Goal: Task Accomplishment & Management: Complete application form

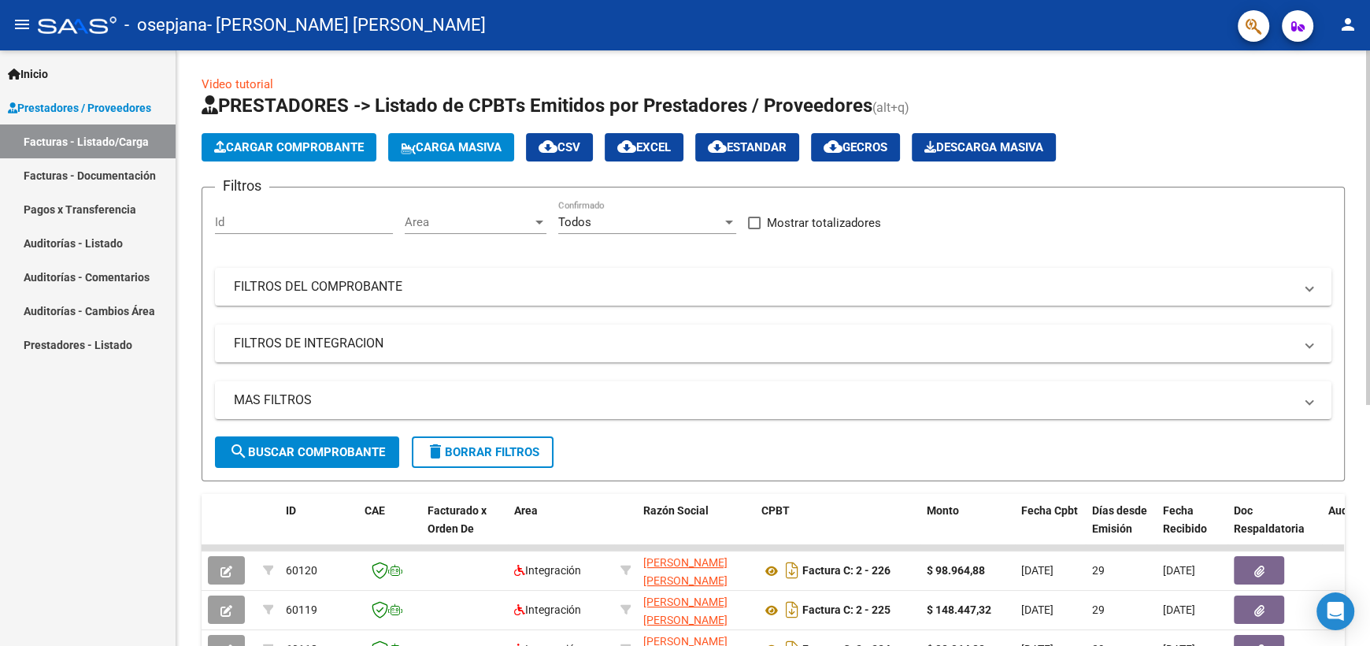
click at [358, 147] on span "Cargar Comprobante" at bounding box center [289, 147] width 150 height 14
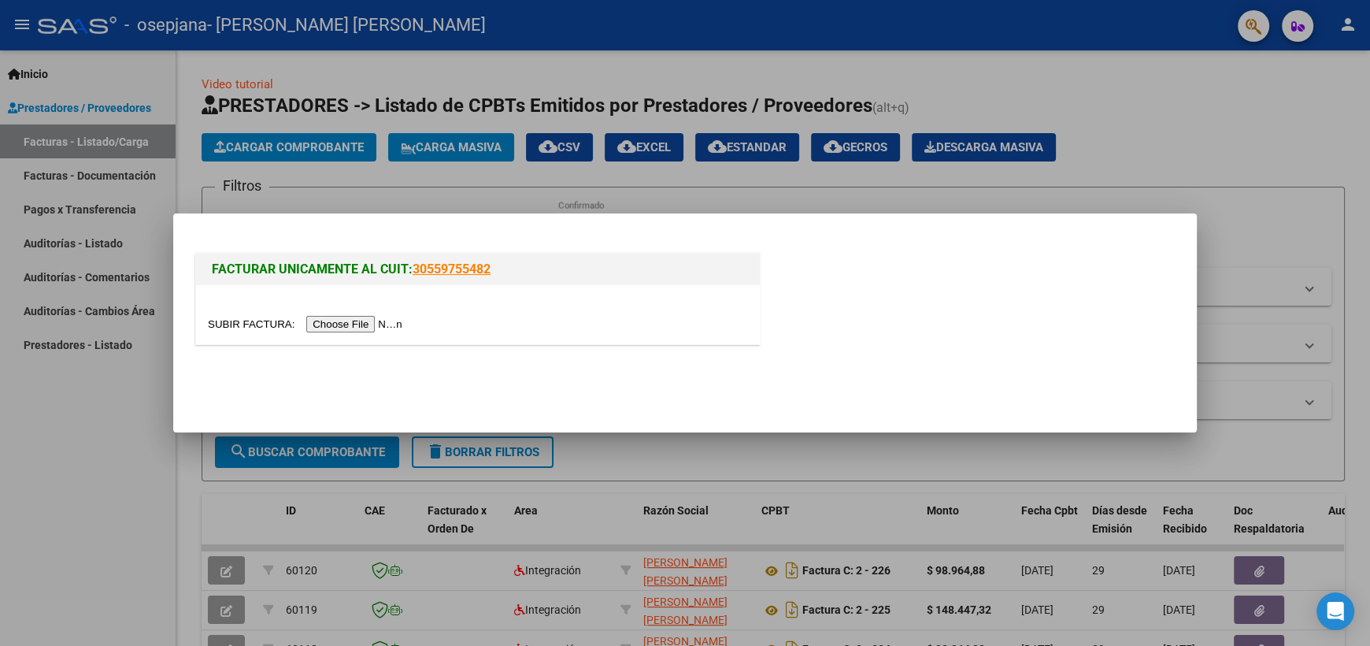
click at [354, 328] on input "file" at bounding box center [307, 324] width 199 height 17
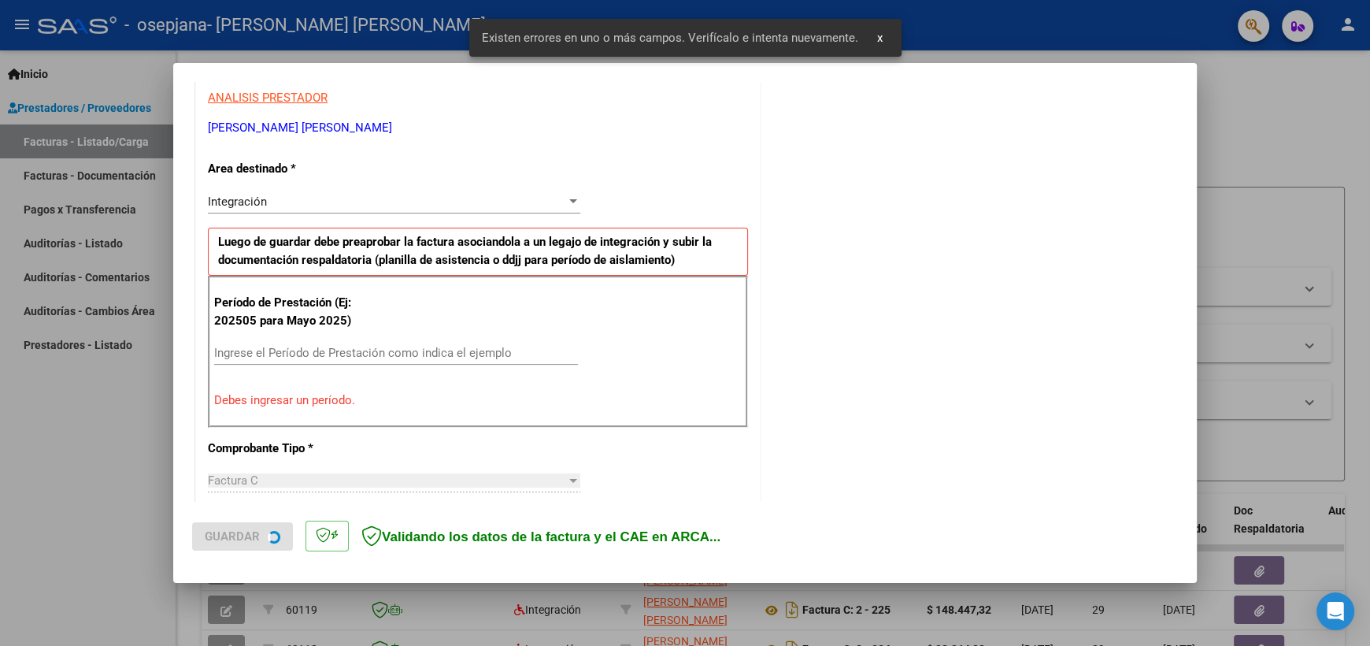
scroll to position [308, 0]
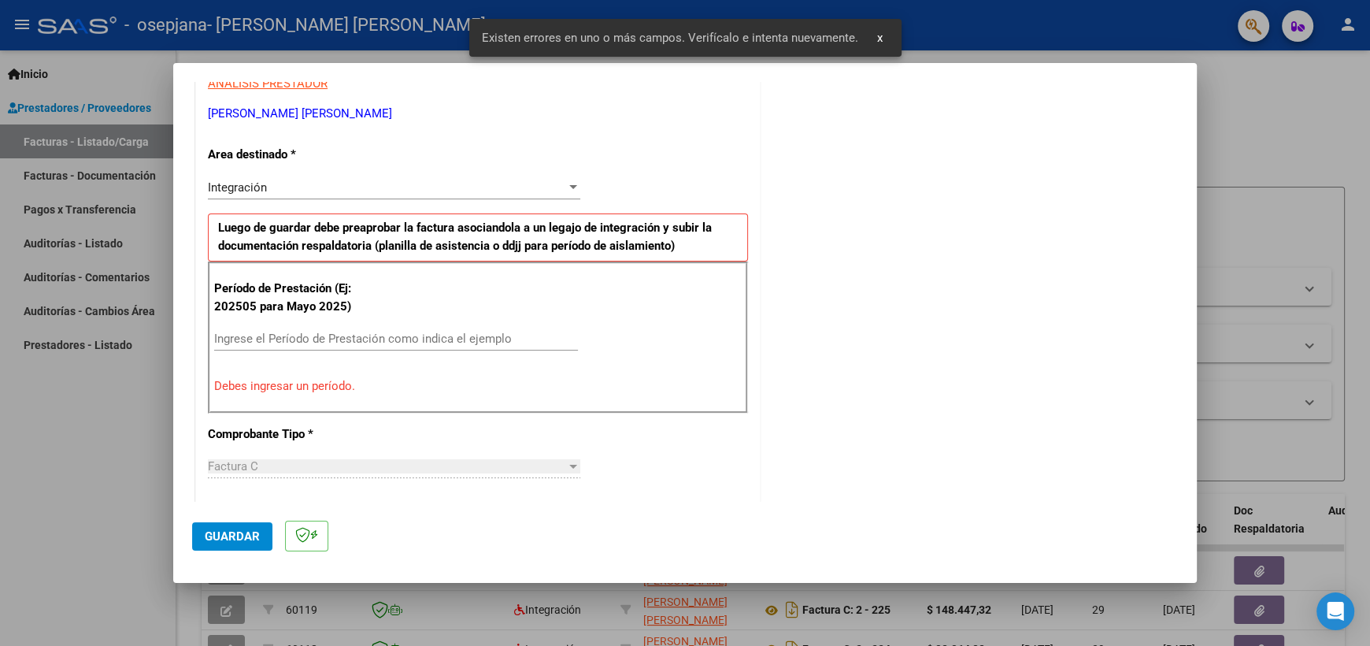
click at [224, 336] on input "Ingrese el Período de Prestación como indica el ejemplo" at bounding box center [396, 339] width 364 height 14
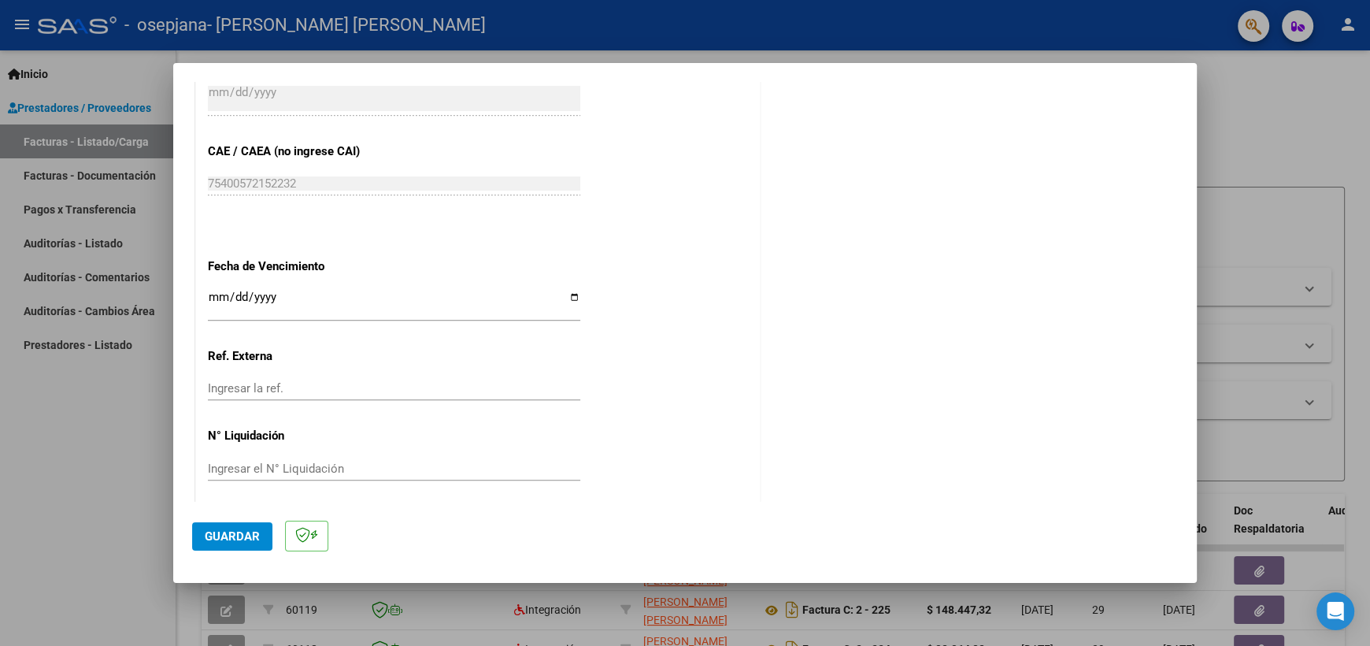
scroll to position [966, 0]
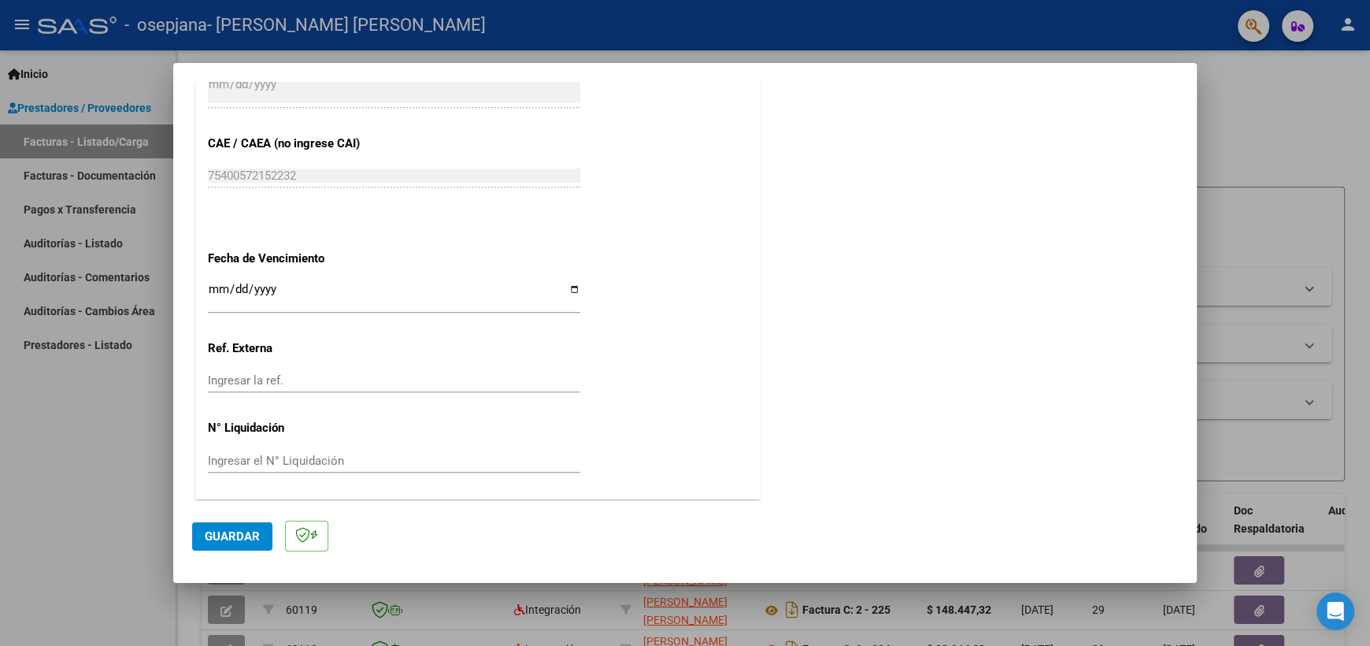
type input "202509"
click at [291, 284] on input "Ingresar la fecha" at bounding box center [394, 295] width 373 height 25
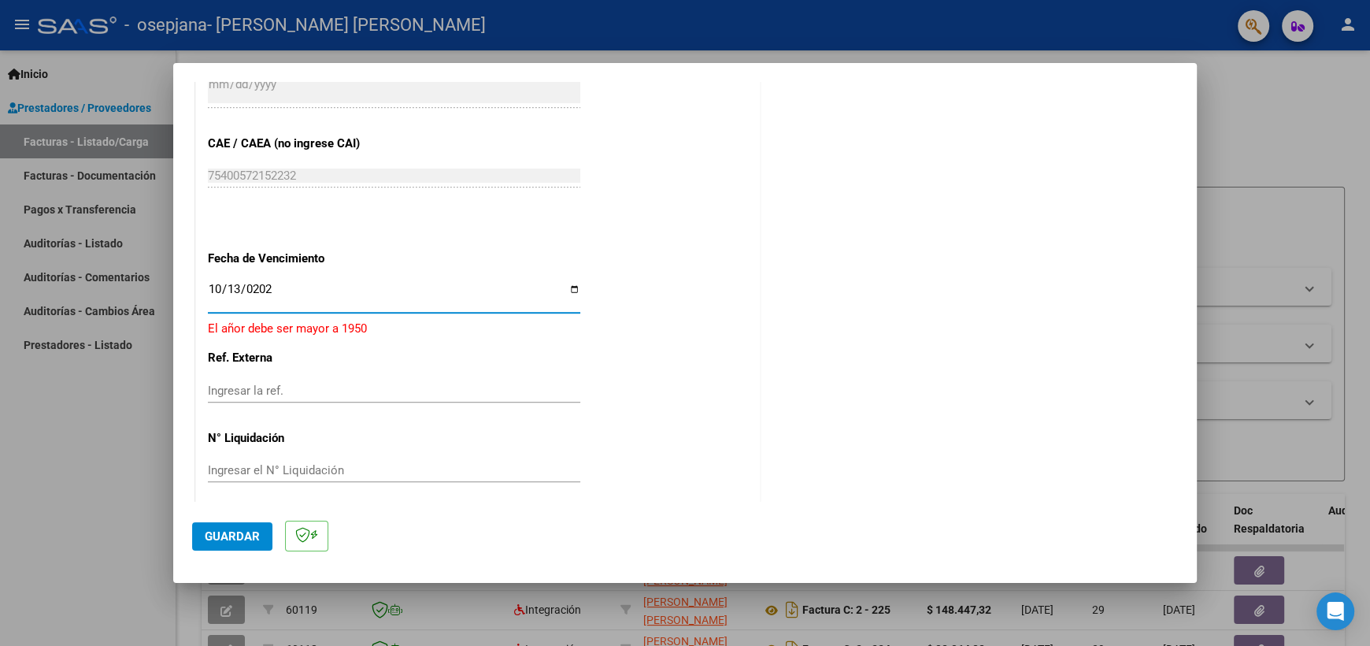
type input "[DATE]"
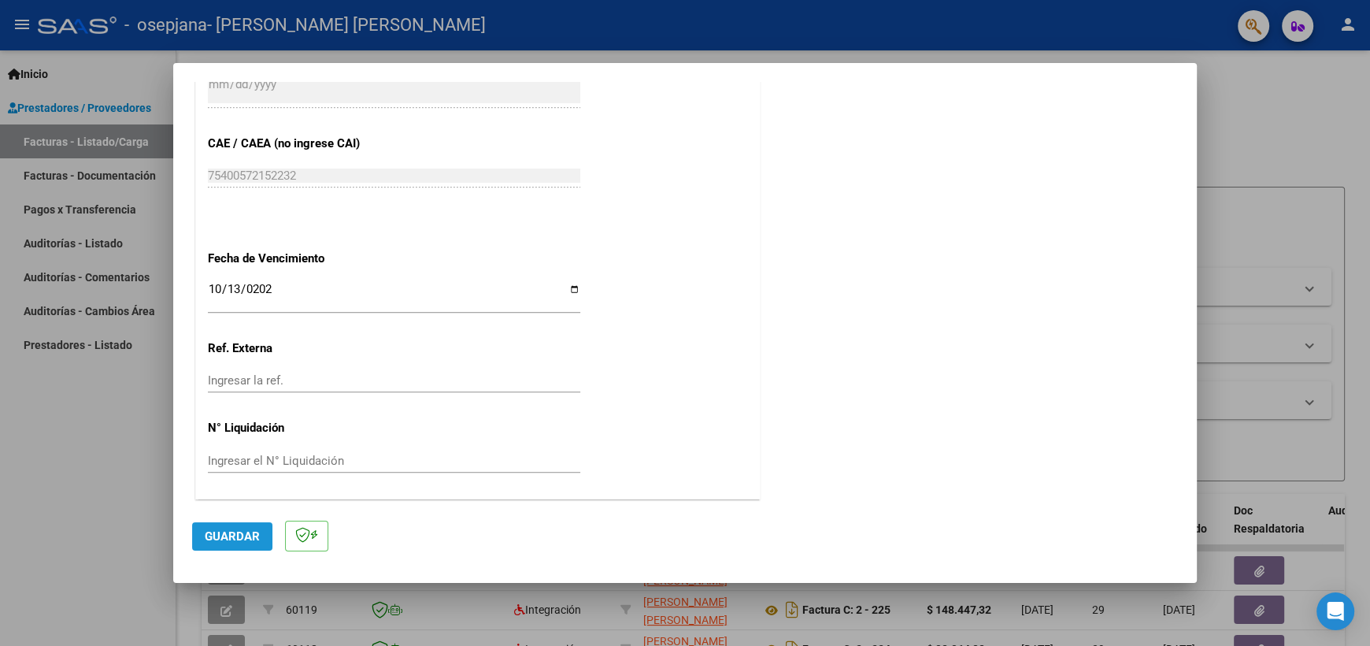
click at [223, 532] on span "Guardar" at bounding box center [232, 536] width 55 height 14
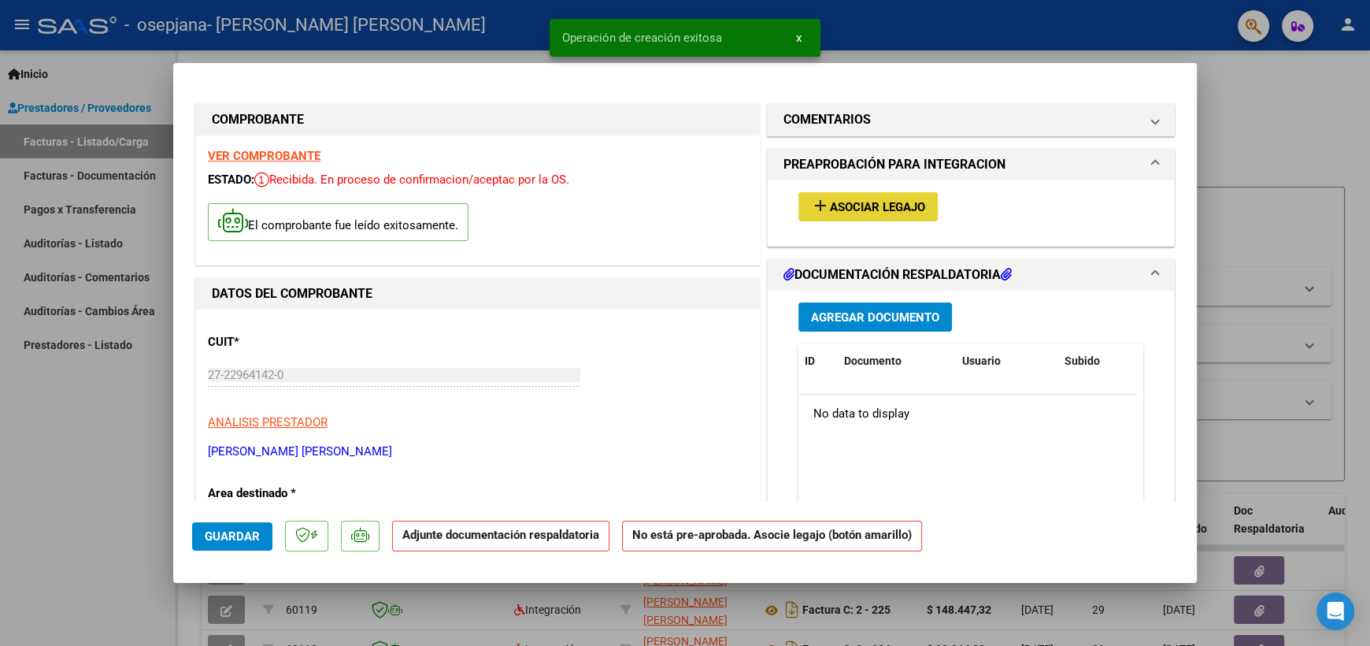
click at [847, 213] on button "add Asociar Legajo" at bounding box center [868, 206] width 139 height 29
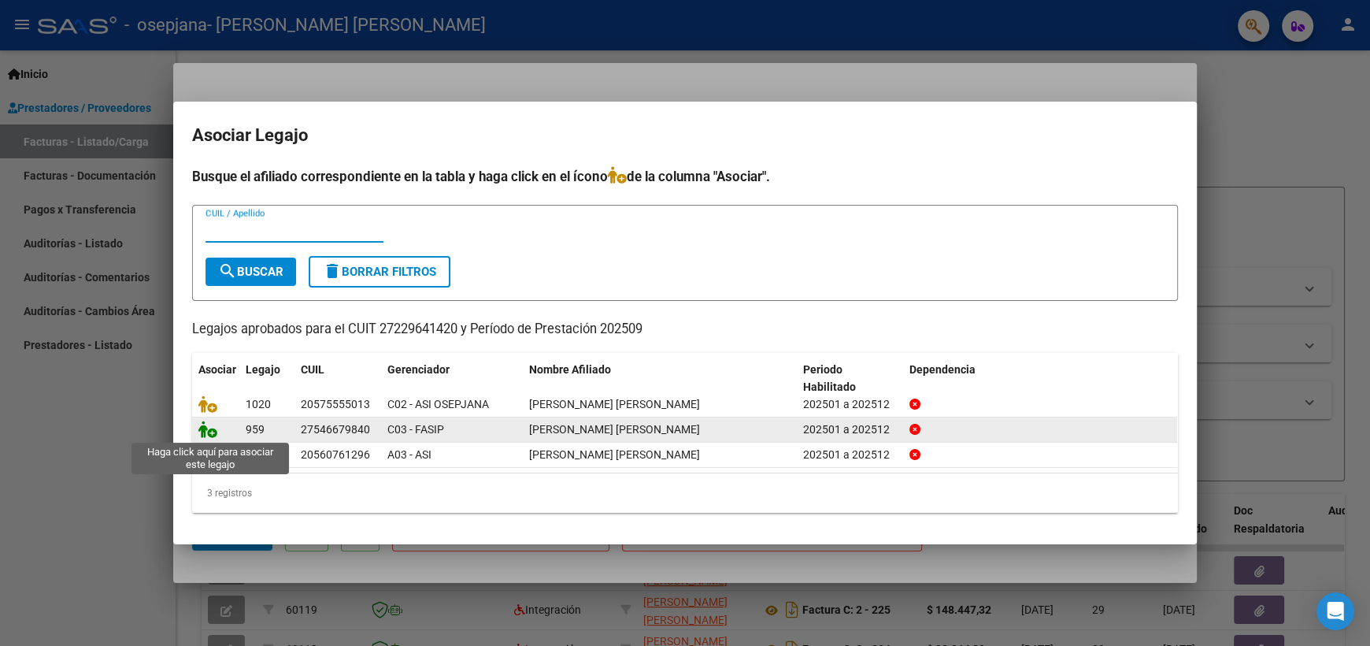
click at [208, 431] on icon at bounding box center [207, 429] width 19 height 17
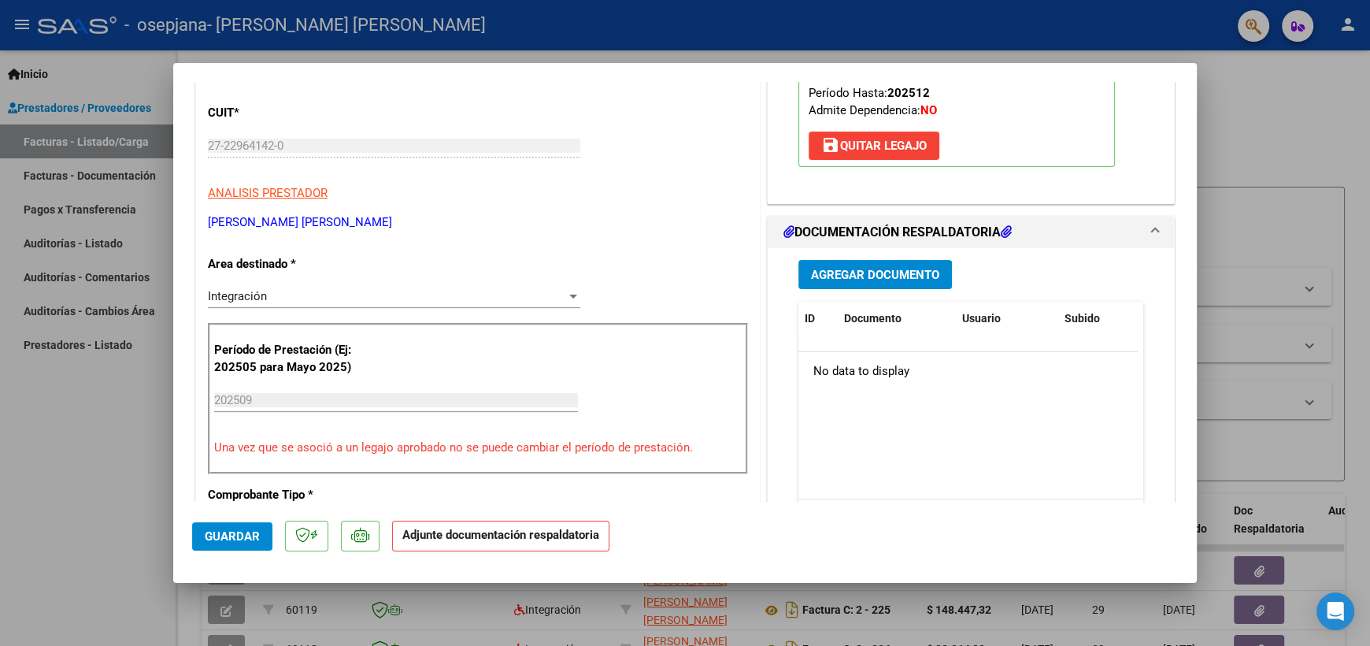
scroll to position [235, 0]
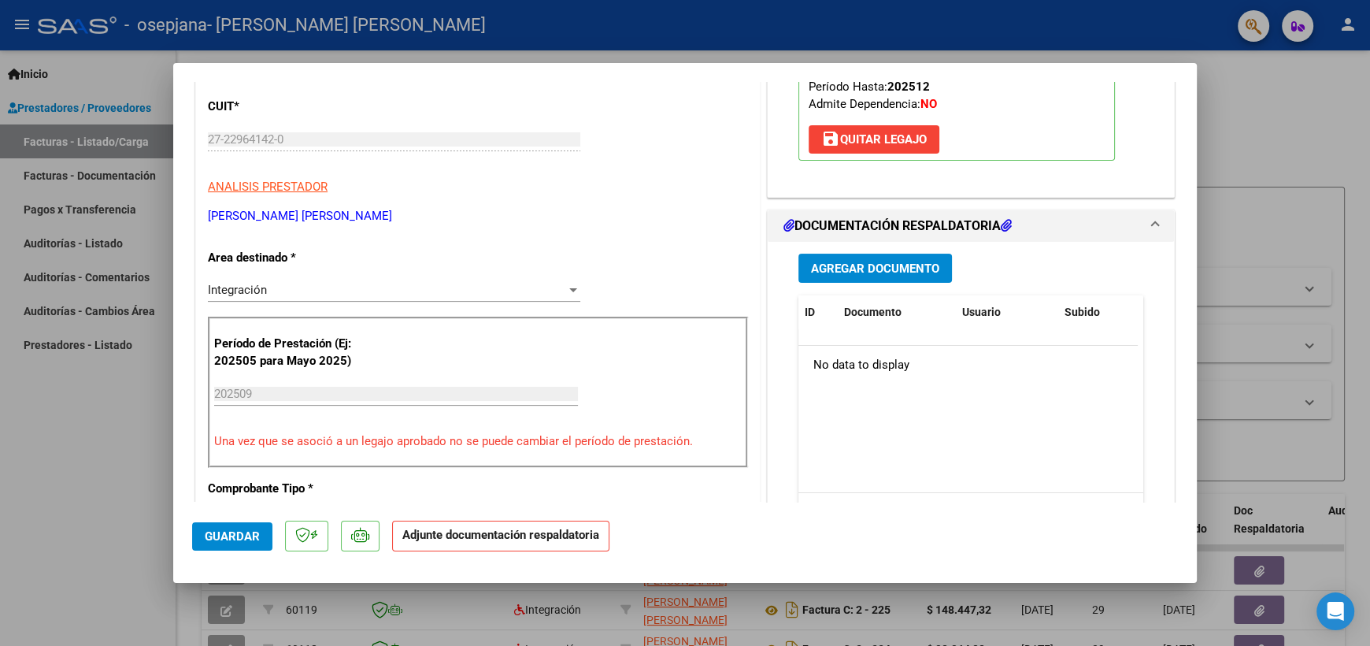
click at [877, 268] on span "Agregar Documento" at bounding box center [875, 268] width 128 height 14
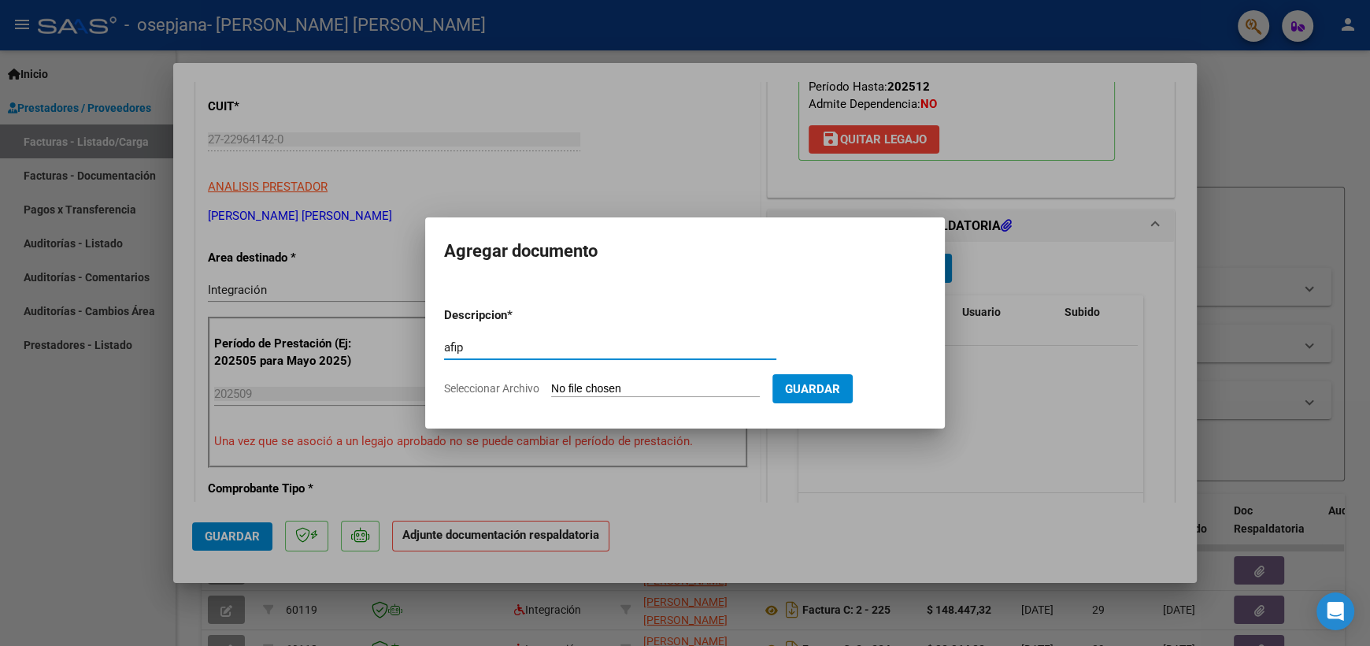
type input "afip"
click at [658, 385] on input "Seleccionar Archivo" at bounding box center [655, 389] width 209 height 15
type input "C:\fakepath\AFIP SEPTIEMBRE 2025.pdf"
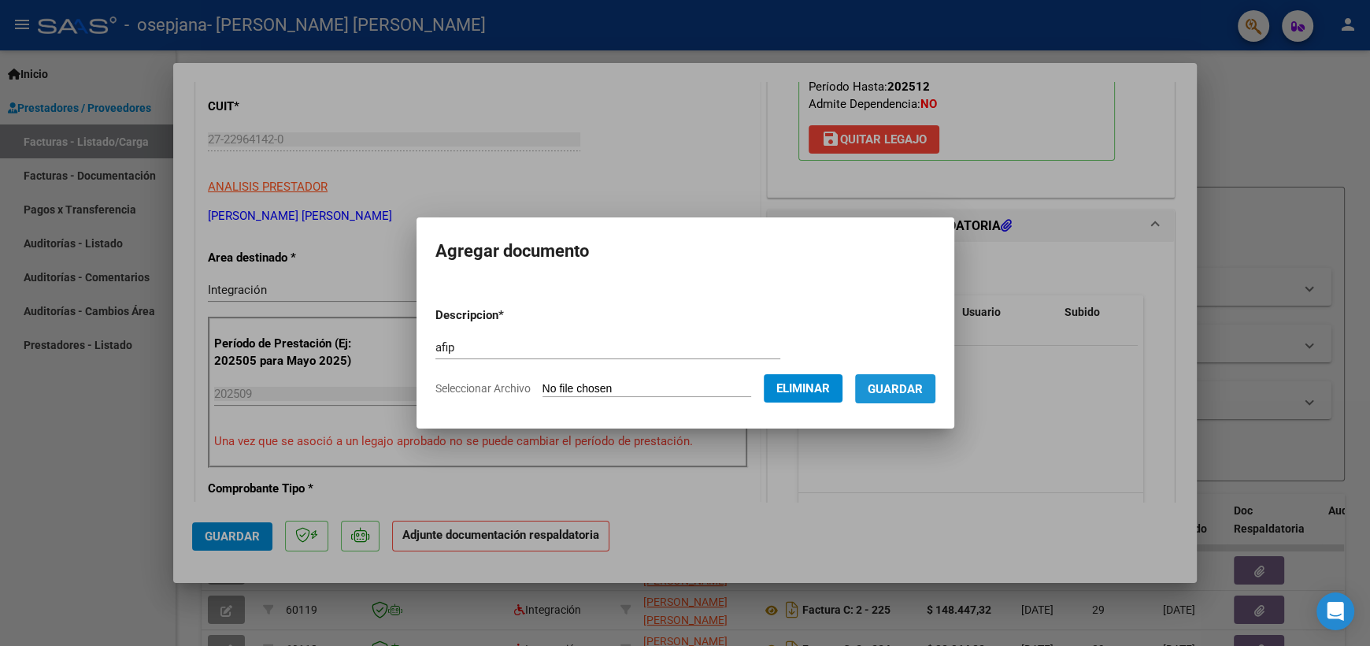
click at [919, 393] on span "Guardar" at bounding box center [895, 389] width 55 height 14
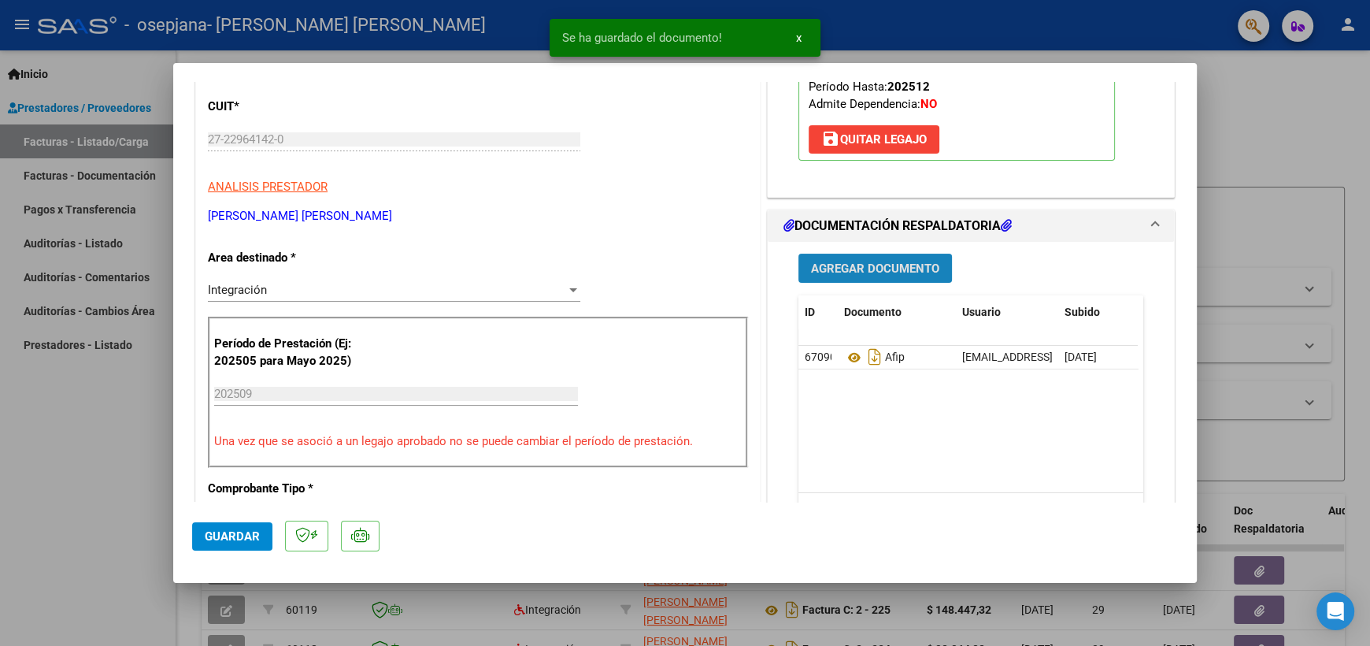
click at [877, 264] on span "Agregar Documento" at bounding box center [875, 268] width 128 height 14
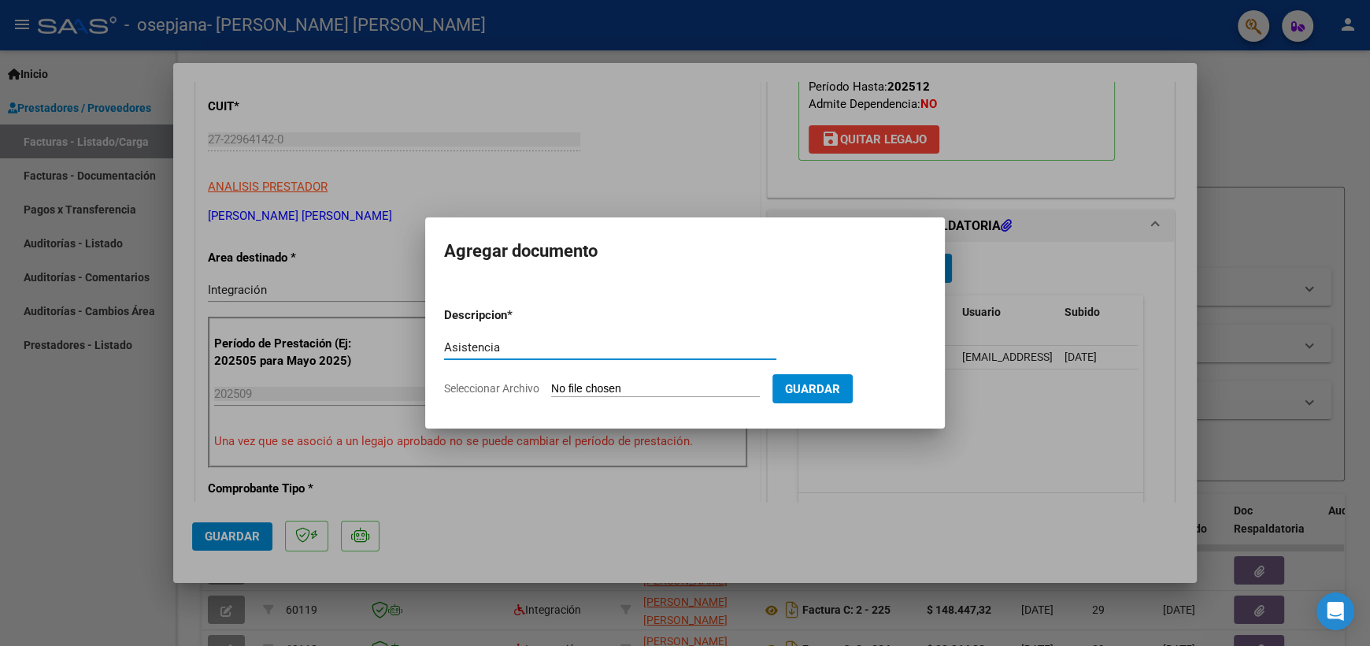
type input "Asistencia"
click at [608, 388] on input "Seleccionar Archivo" at bounding box center [655, 389] width 209 height 15
click at [668, 384] on input "Seleccionar Archivo" at bounding box center [655, 389] width 209 height 15
click at [1018, 279] on div at bounding box center [685, 323] width 1370 height 646
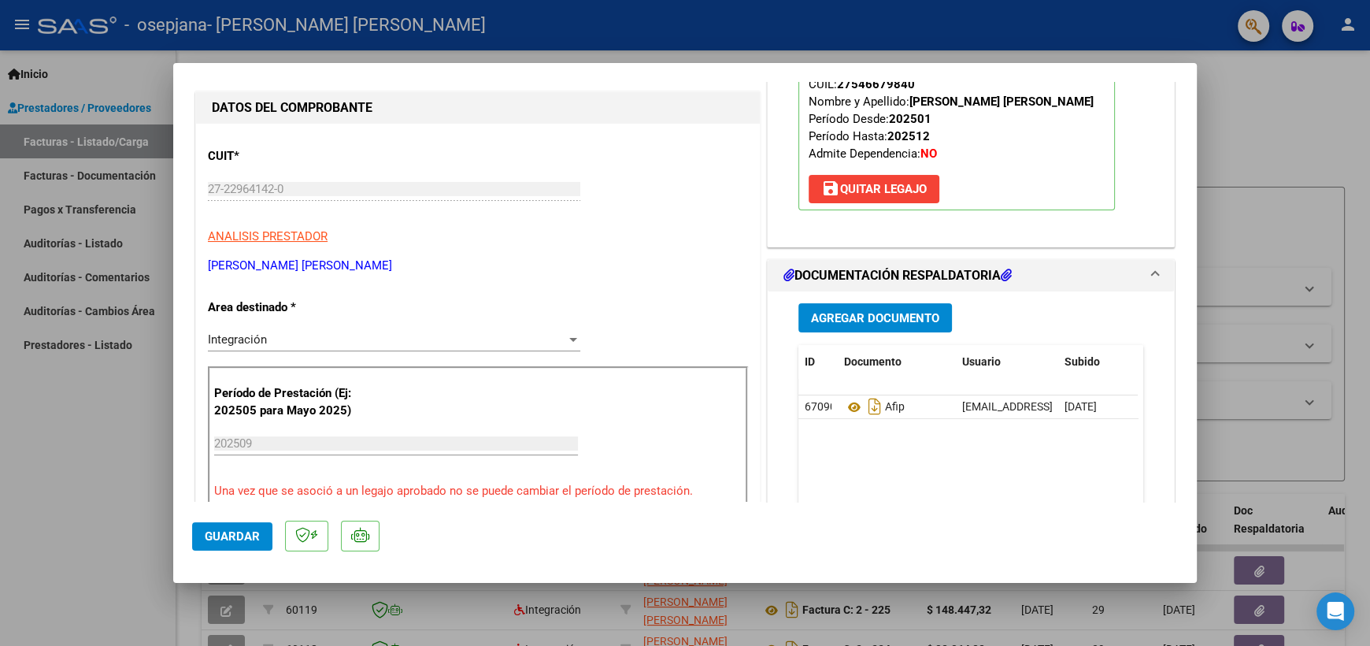
scroll to position [191, 0]
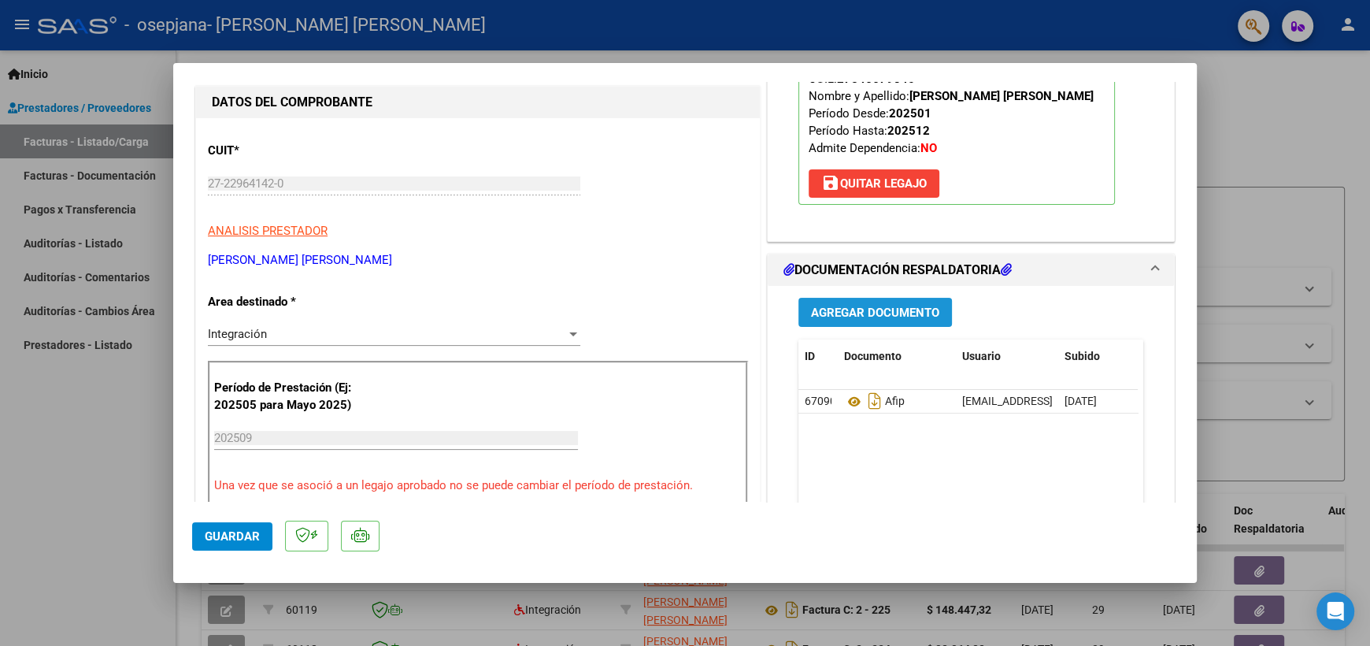
click at [829, 312] on span "Agregar Documento" at bounding box center [875, 313] width 128 height 14
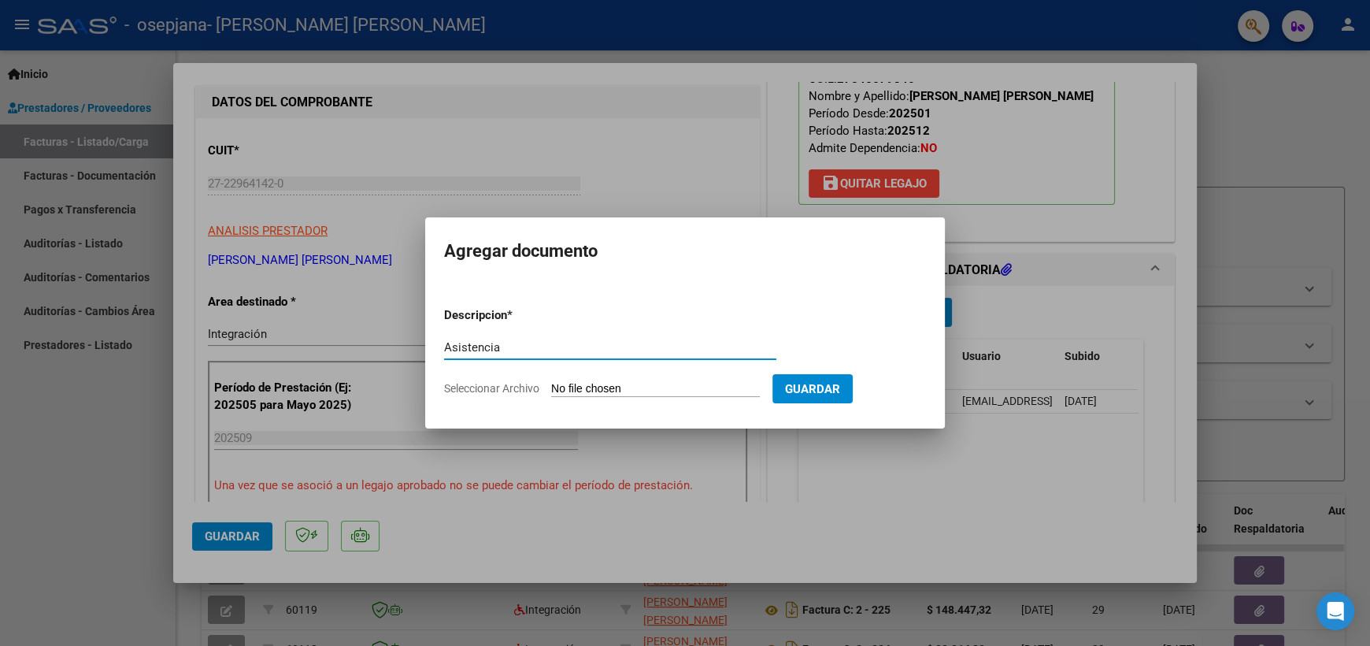
type input "Asistencia"
click at [580, 388] on input "Seleccionar Archivo" at bounding box center [655, 389] width 209 height 15
type input "C:\fakepath\Presentismo septiembre 2025.pdf"
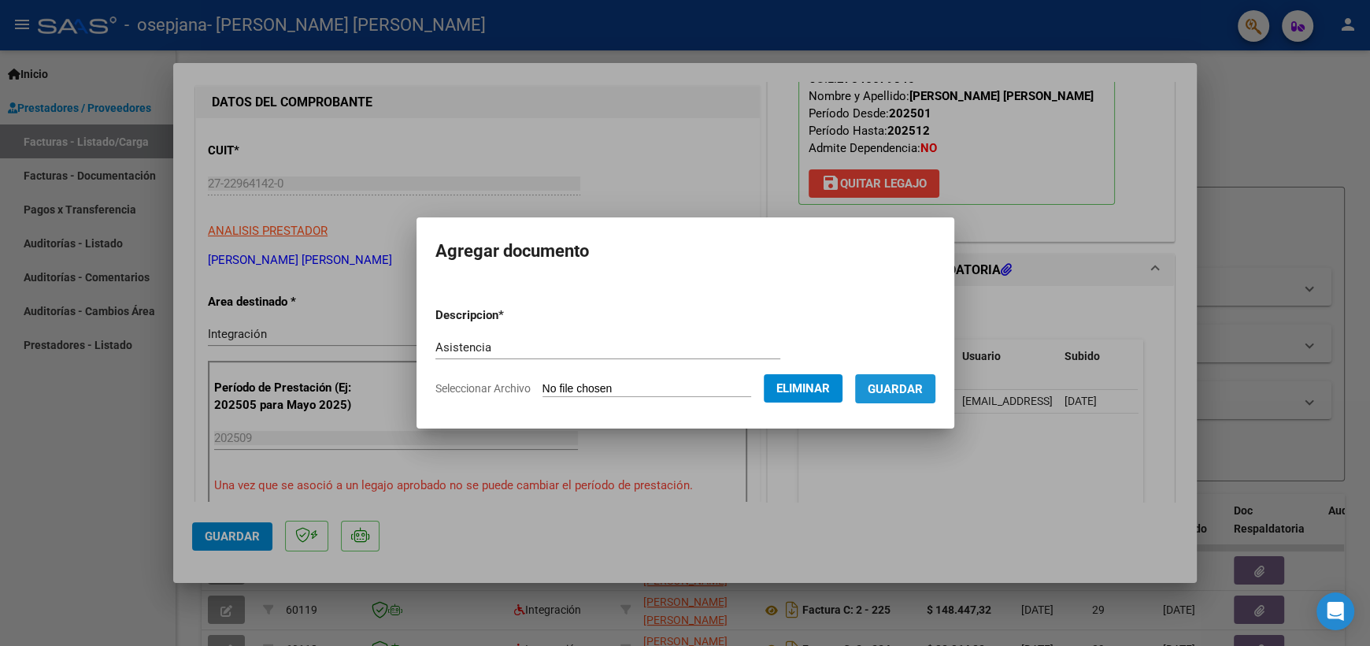
click at [936, 389] on button "Guardar" at bounding box center [895, 388] width 80 height 29
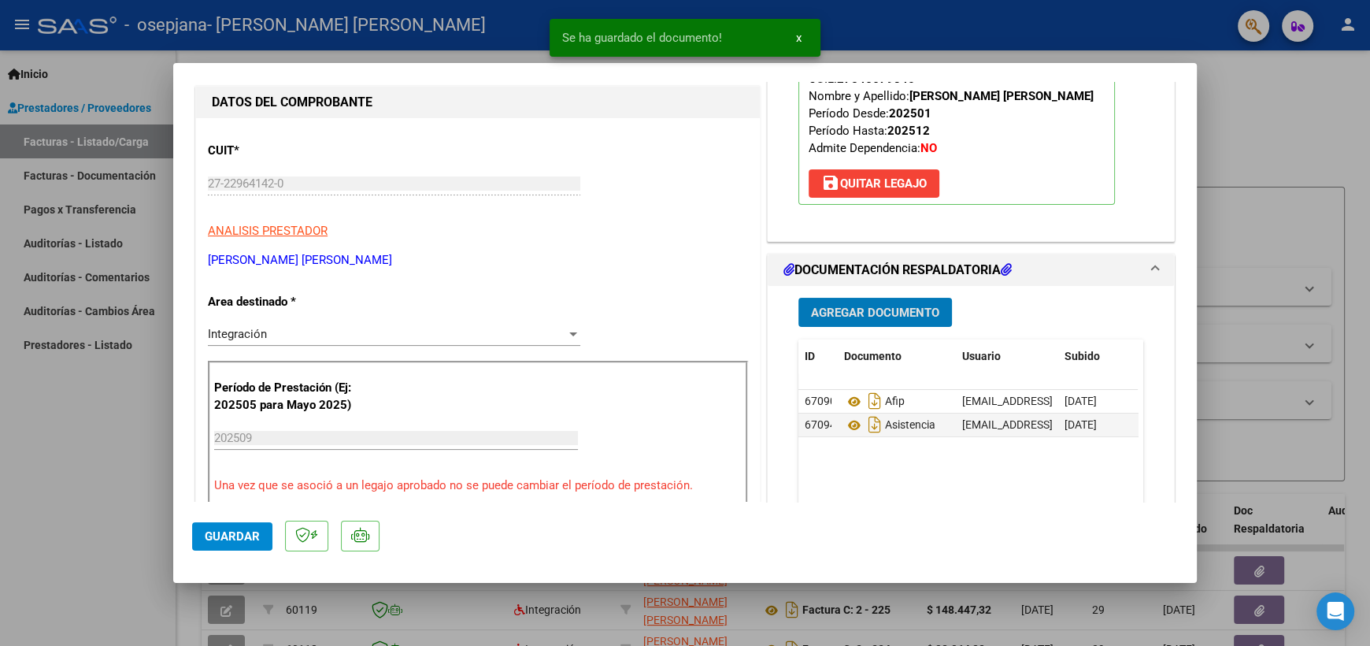
click at [850, 312] on span "Agregar Documento" at bounding box center [875, 313] width 128 height 14
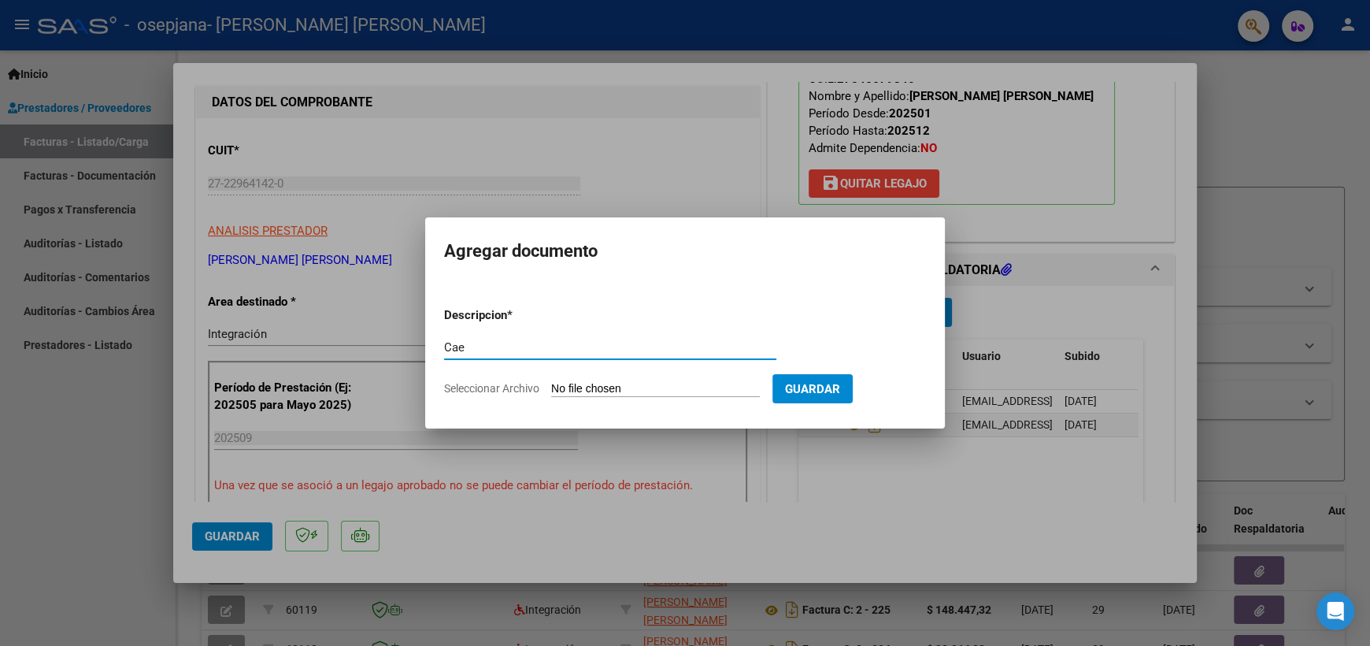
type input "Cae"
click at [607, 388] on input "Seleccionar Archivo" at bounding box center [655, 389] width 209 height 15
type input "C:\fakepath\CAE SEPTIEMBRE 2025.jpg"
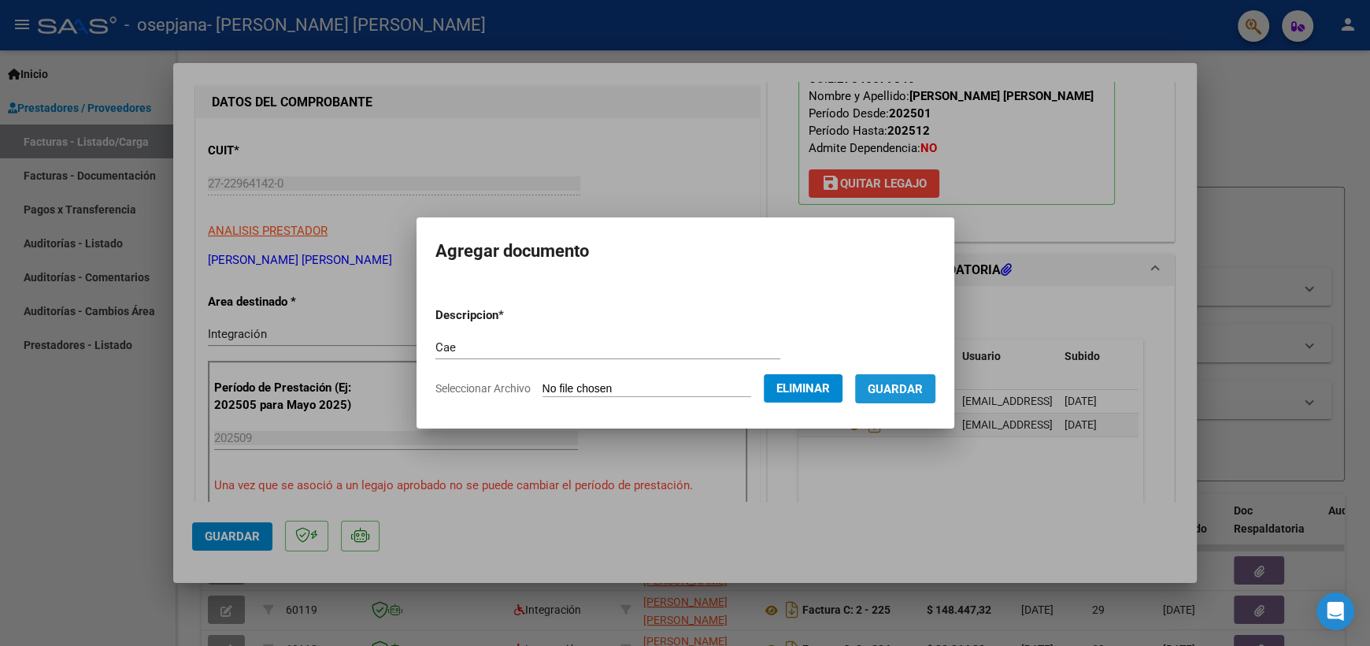
drag, startPoint x: 917, startPoint y: 387, endPoint x: 7, endPoint y: 295, distance: 914.3
click at [907, 384] on span "Guardar" at bounding box center [895, 389] width 55 height 14
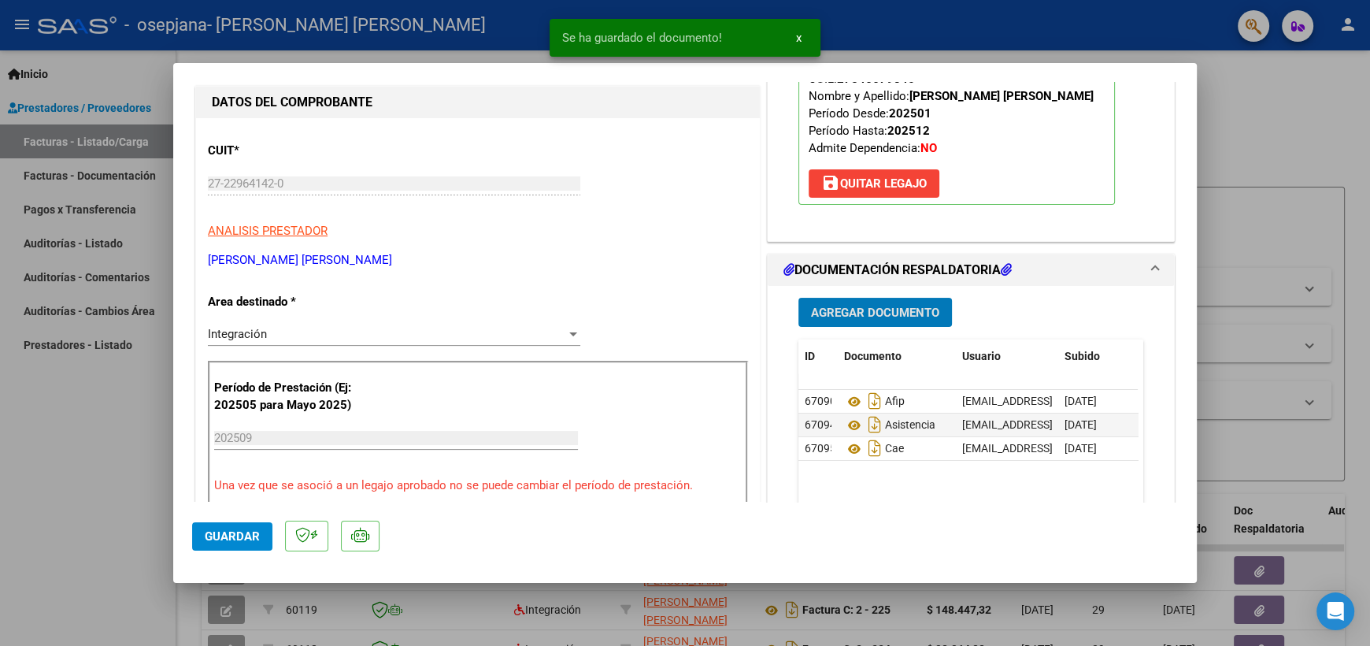
click at [832, 308] on span "Agregar Documento" at bounding box center [875, 313] width 128 height 14
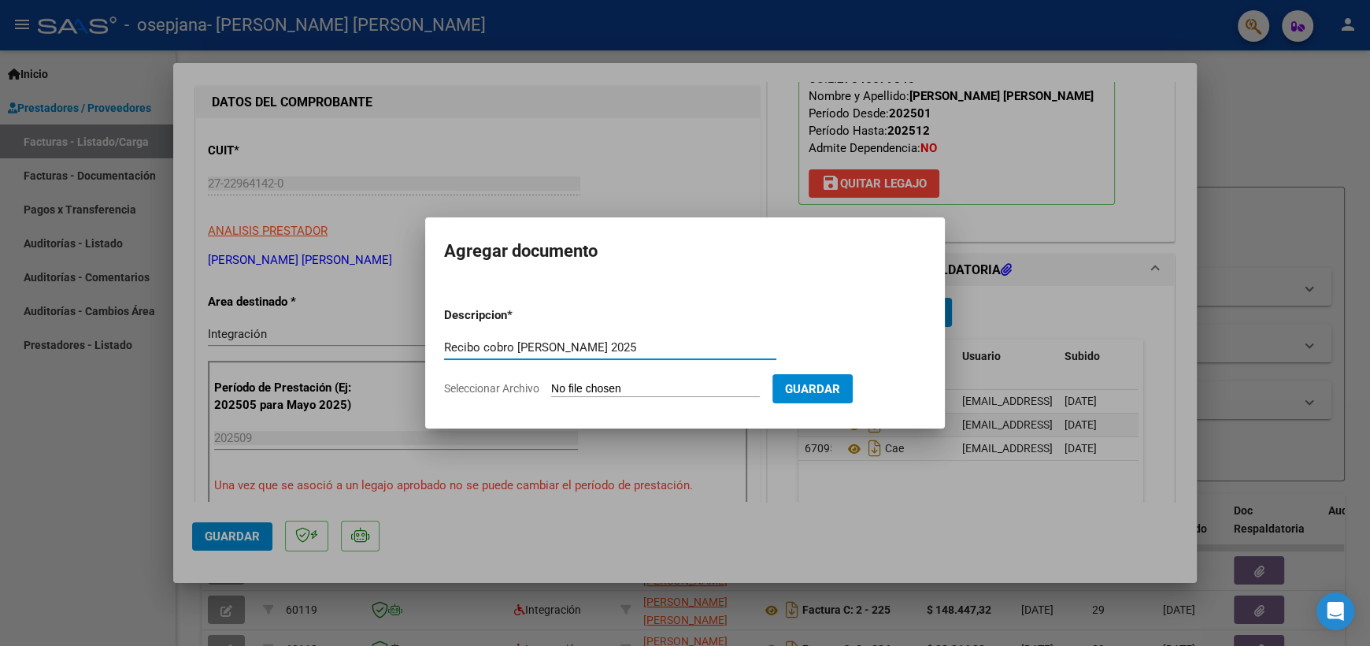
type input "Recibo cobro [PERSON_NAME] 2025"
click at [606, 390] on input "Seleccionar Archivo" at bounding box center [655, 389] width 209 height 15
type input "C:\fakepath\Recibo x [PERSON_NAME] 2025.pdf"
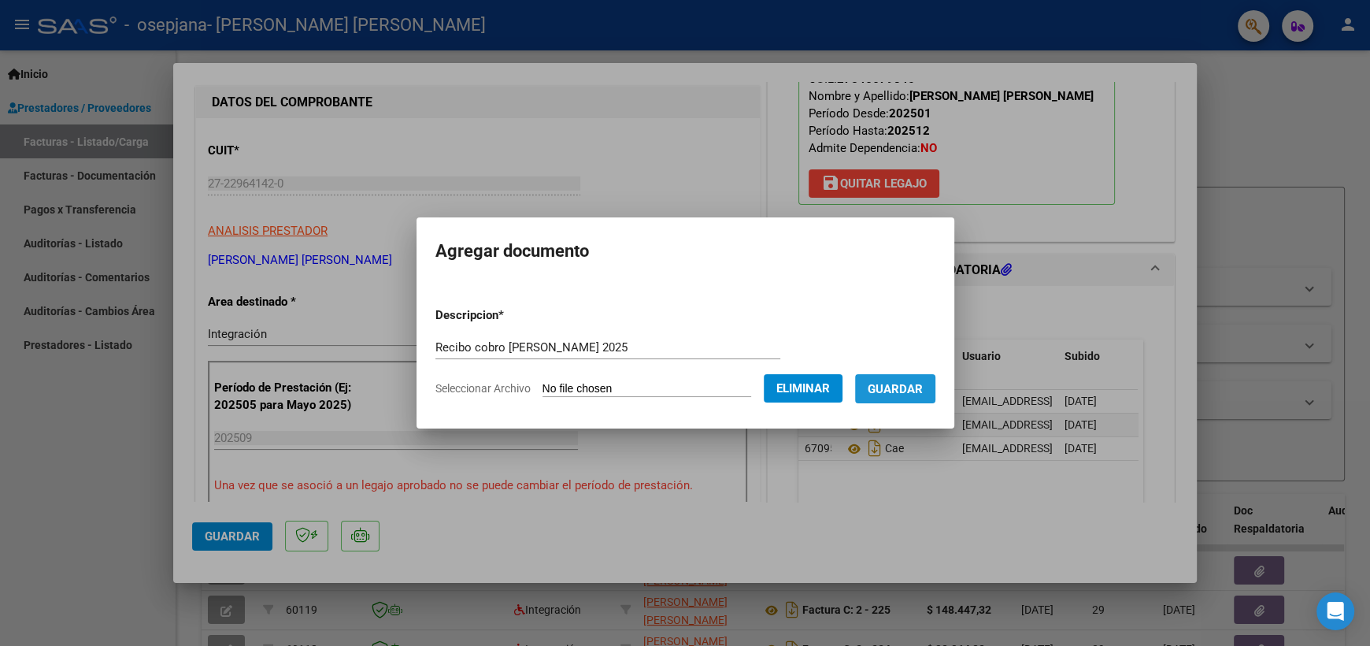
click at [923, 382] on span "Guardar" at bounding box center [895, 389] width 55 height 14
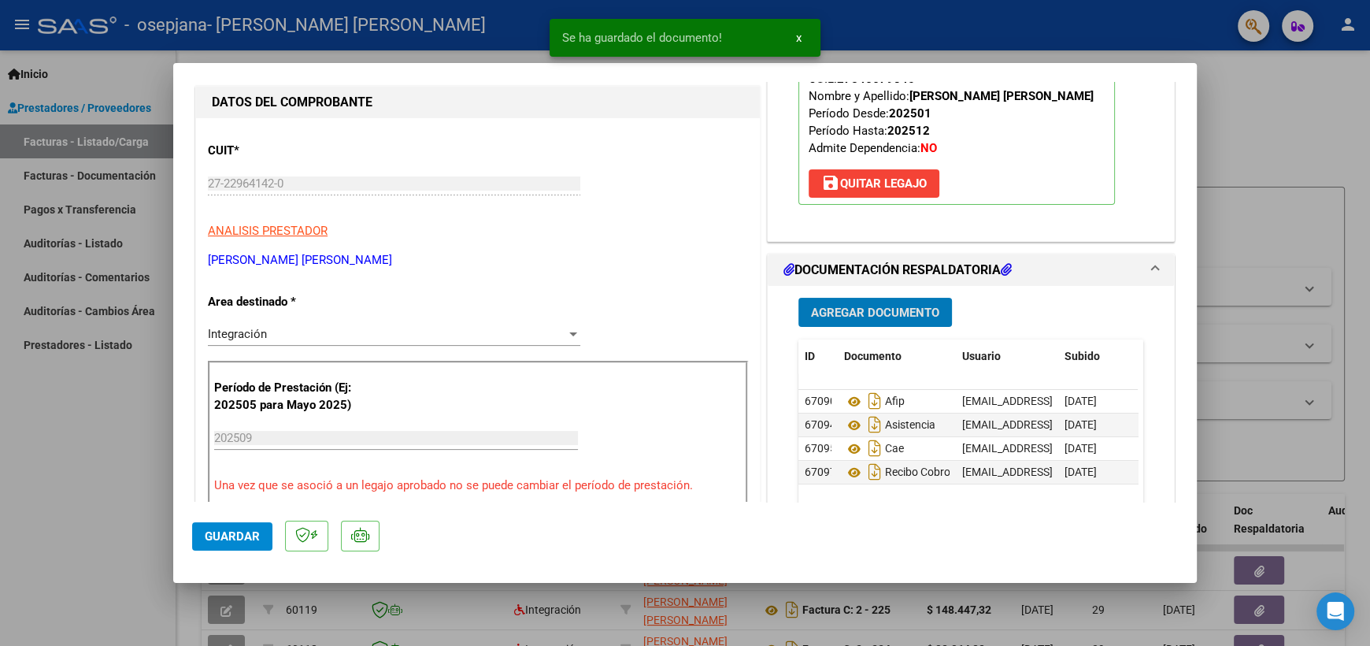
click at [231, 543] on button "Guardar" at bounding box center [232, 536] width 80 height 28
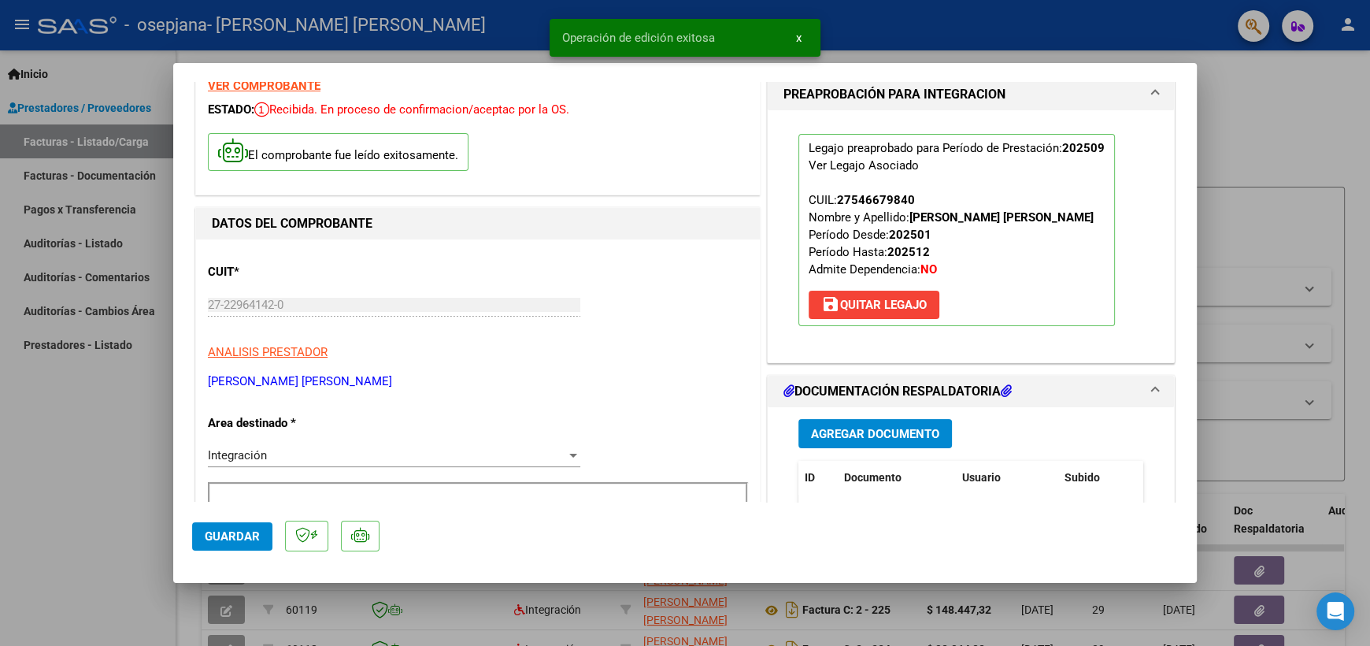
scroll to position [0, 0]
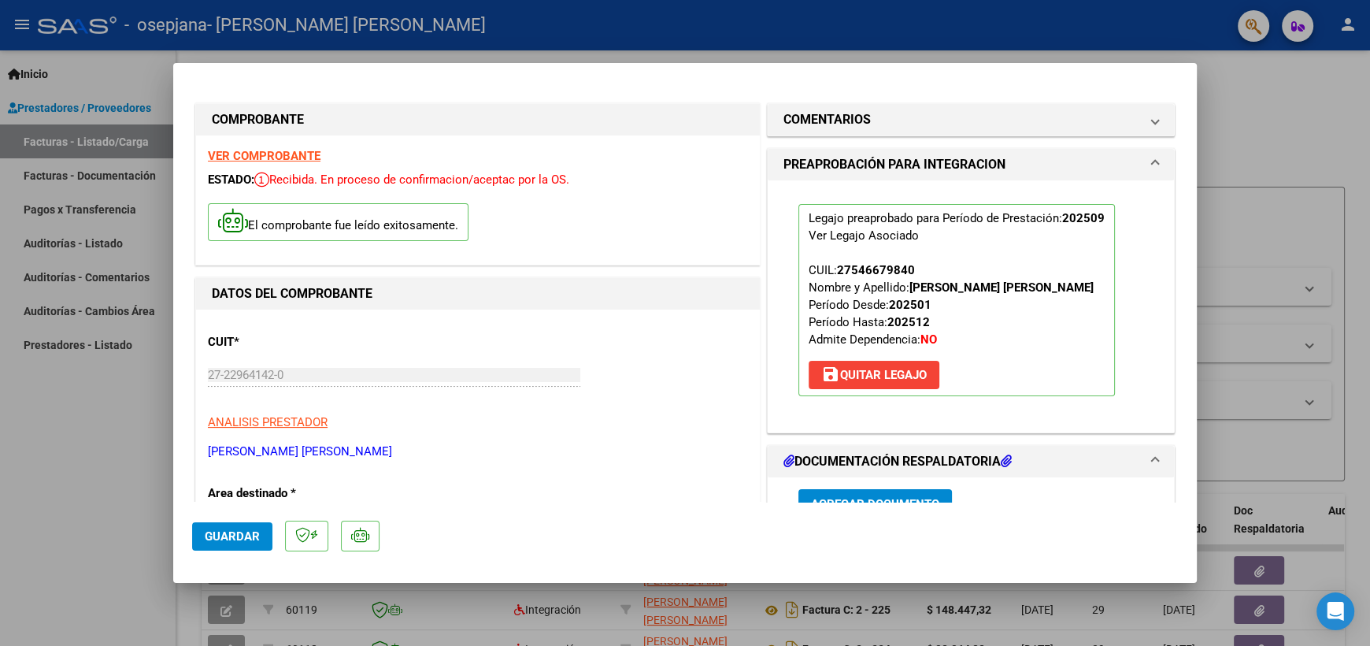
click at [1269, 127] on div at bounding box center [685, 323] width 1370 height 646
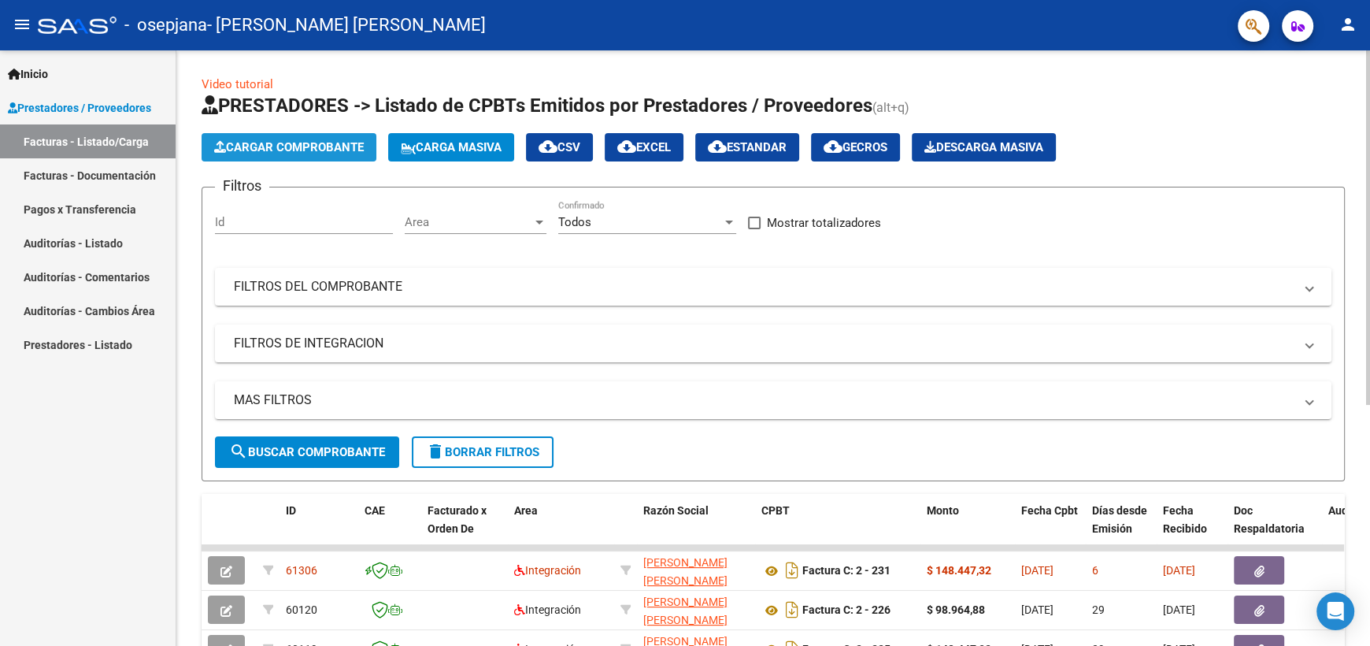
click at [274, 143] on span "Cargar Comprobante" at bounding box center [289, 147] width 150 height 14
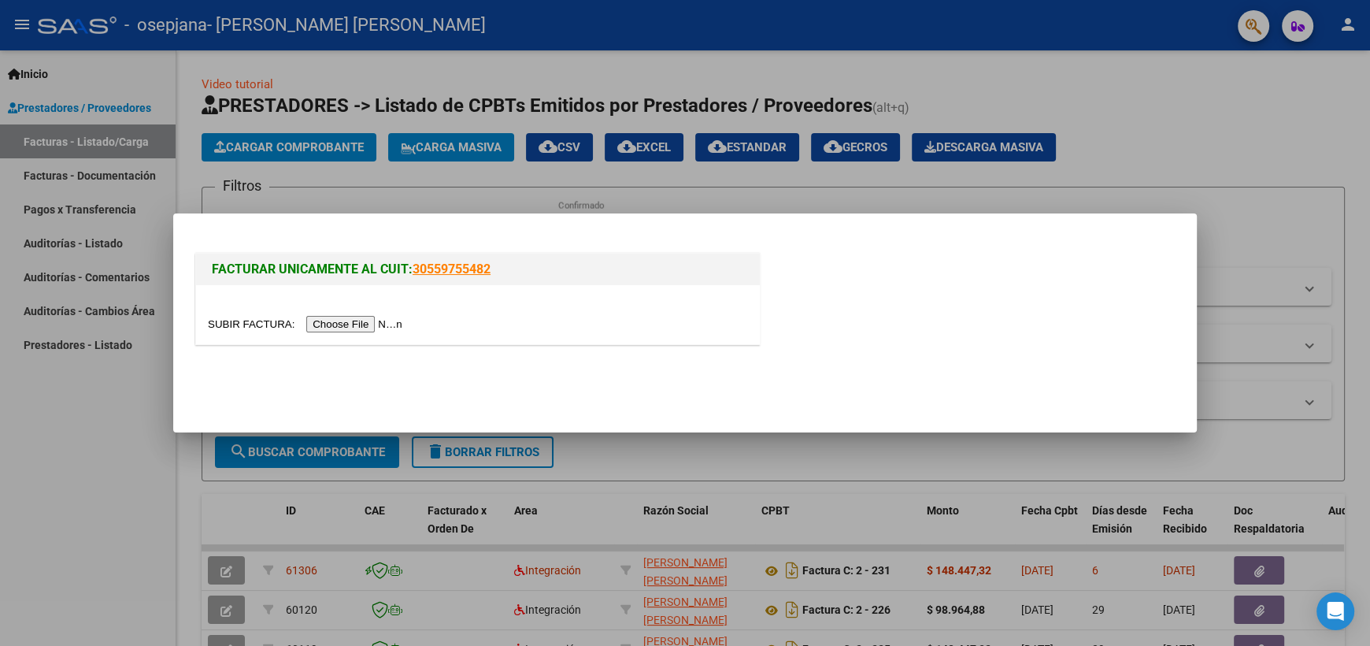
click at [317, 327] on input "file" at bounding box center [307, 324] width 199 height 17
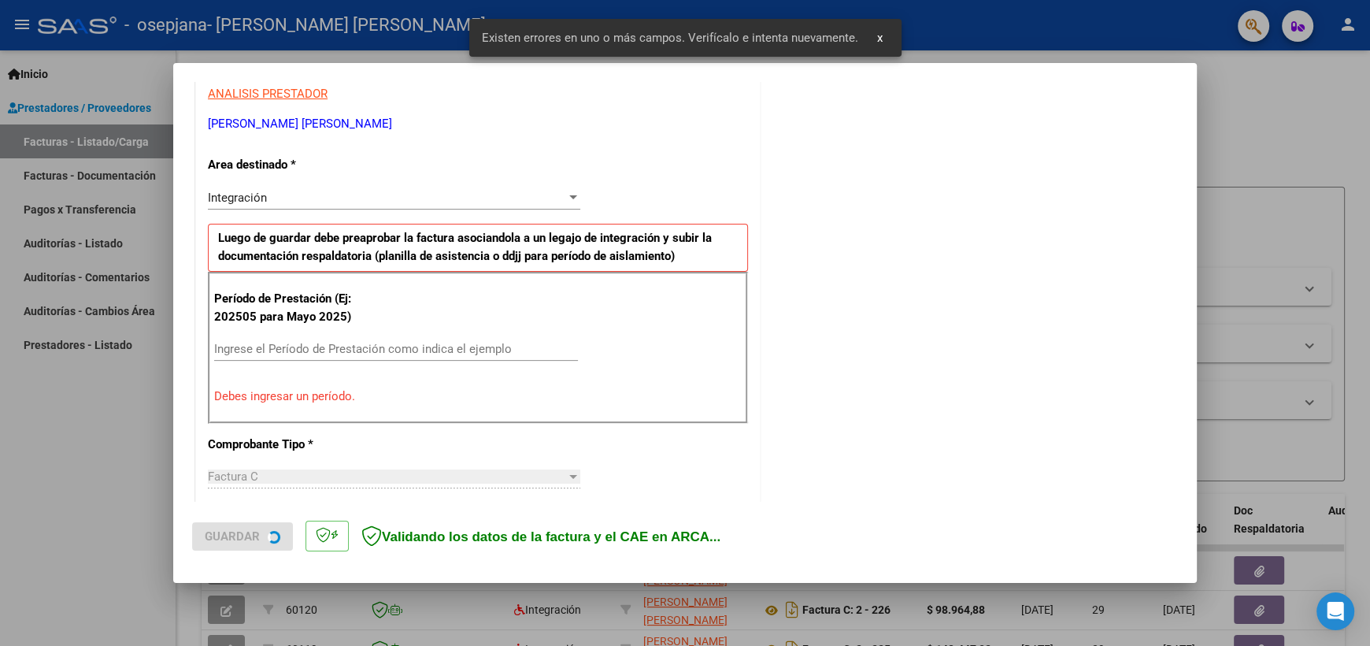
scroll to position [308, 0]
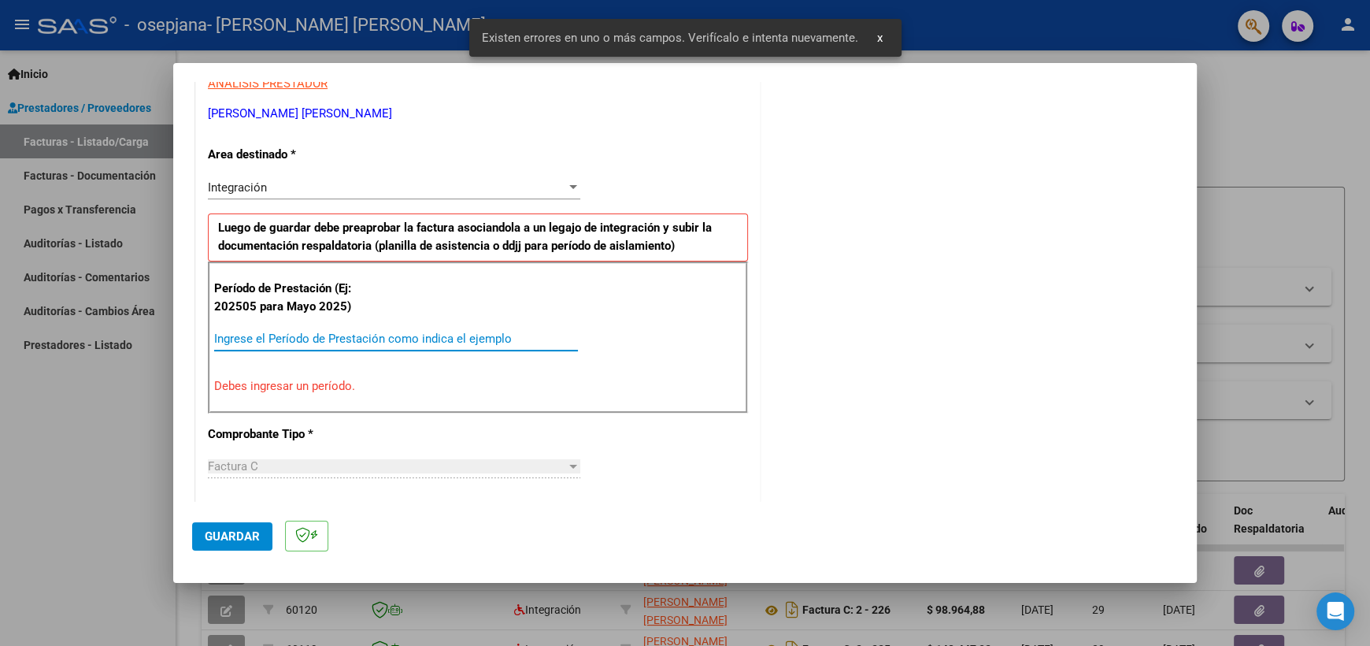
click at [247, 338] on input "Ingrese el Período de Prestación como indica el ejemplo" at bounding box center [396, 339] width 364 height 14
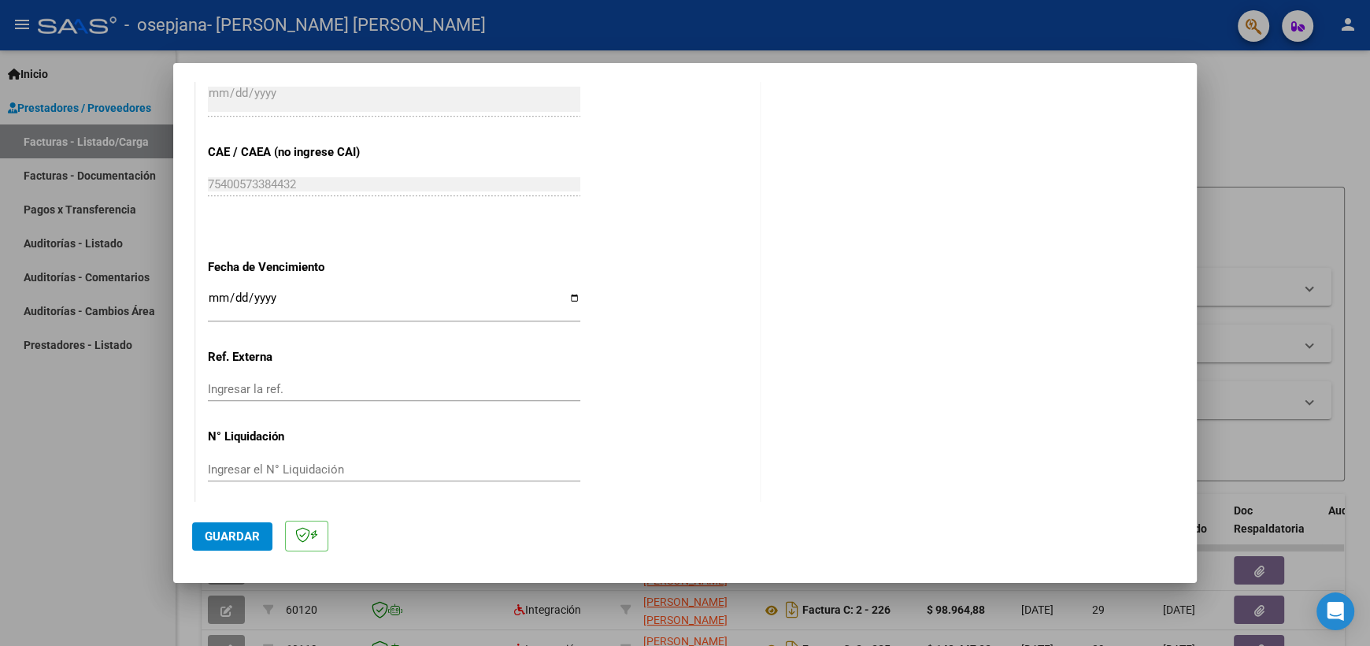
scroll to position [966, 0]
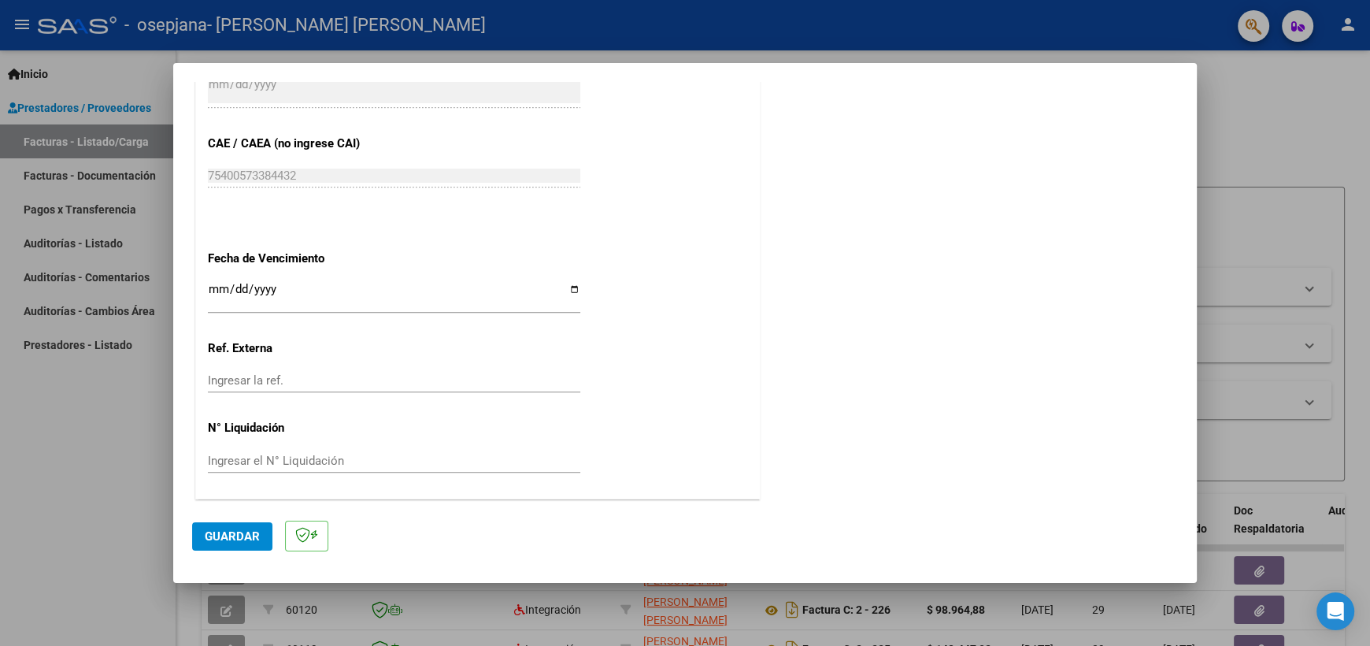
type input "202509"
click at [566, 290] on input "Ingresar la fecha" at bounding box center [394, 295] width 373 height 25
type input "[DATE]"
click at [235, 530] on span "Guardar" at bounding box center [232, 536] width 55 height 14
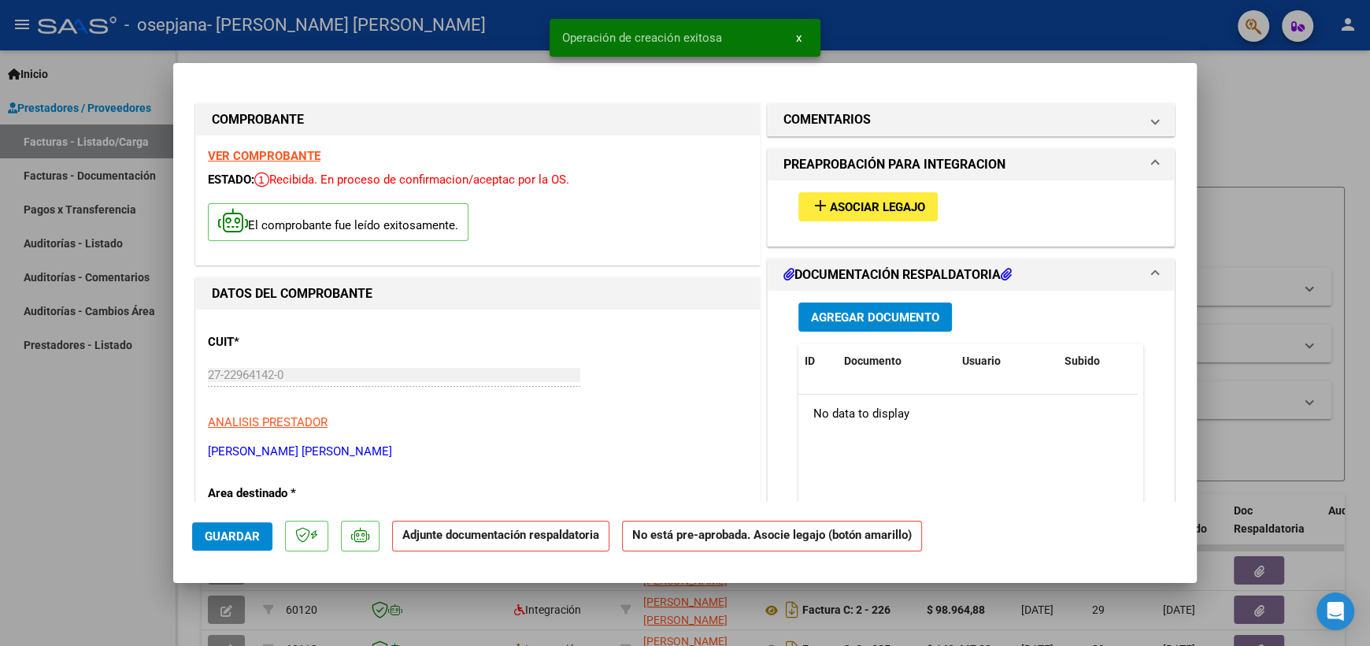
click at [882, 213] on button "add Asociar Legajo" at bounding box center [868, 206] width 139 height 29
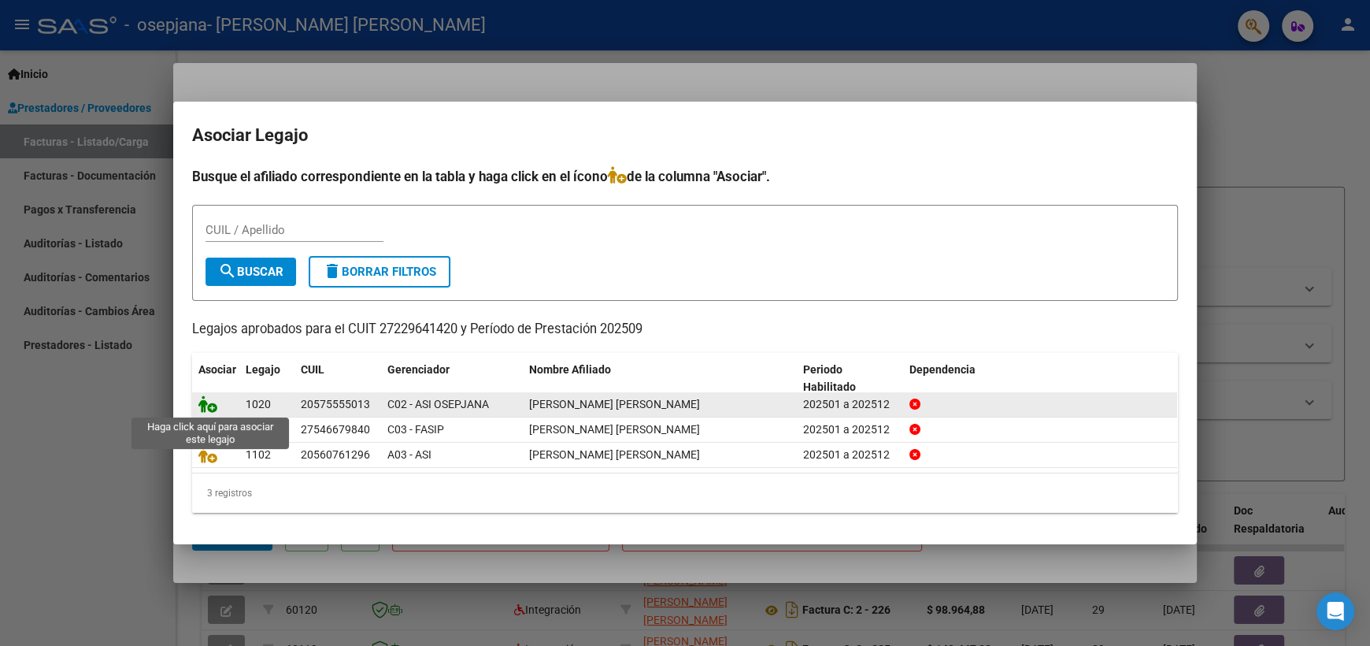
click at [203, 409] on icon at bounding box center [207, 403] width 19 height 17
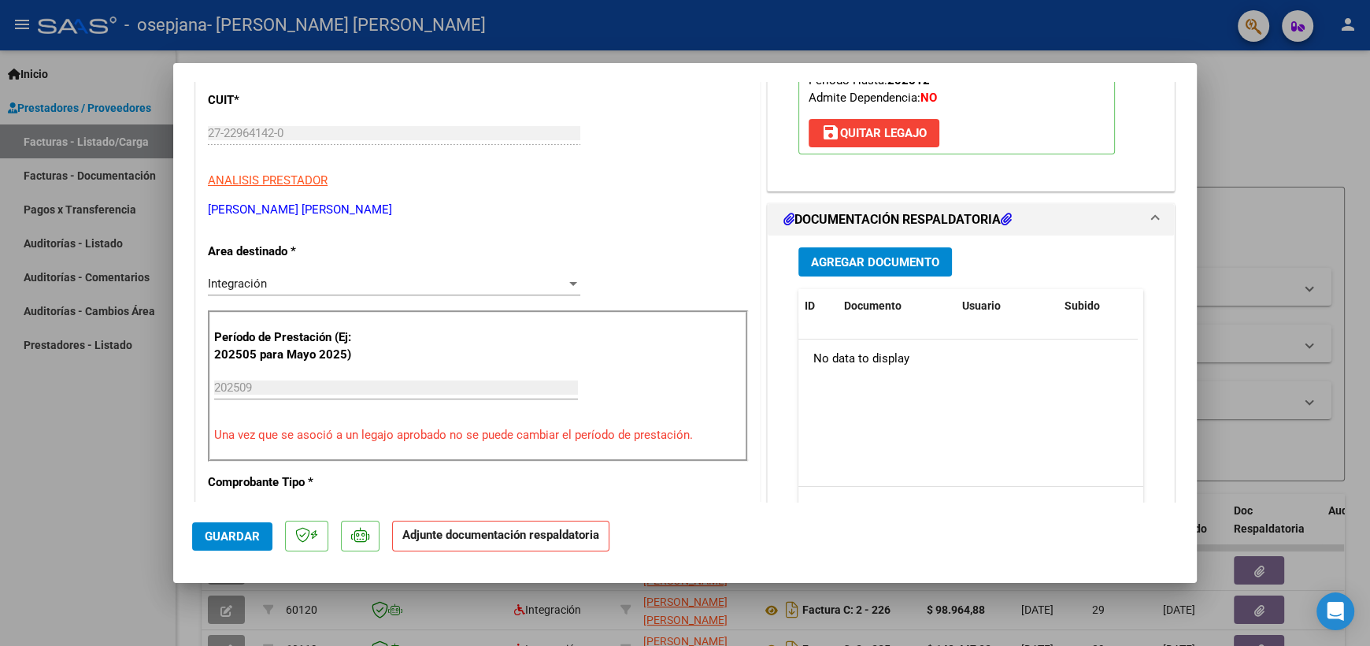
scroll to position [235, 0]
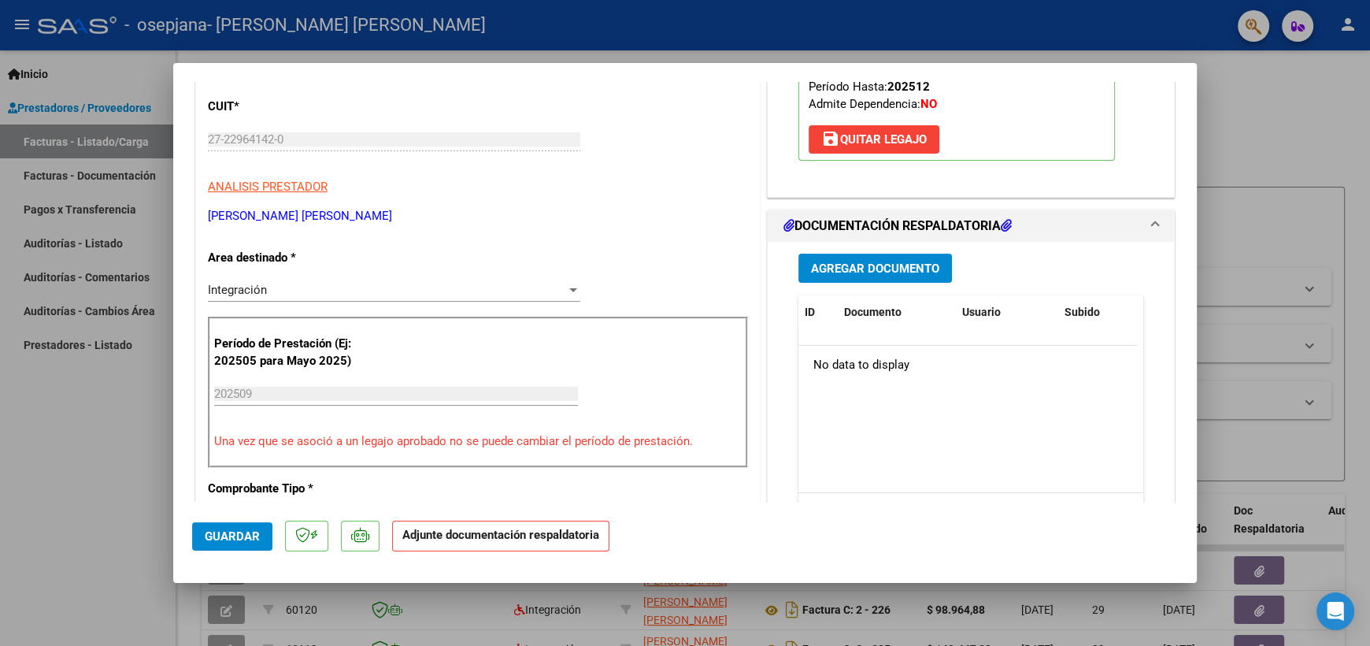
click at [889, 270] on span "Agregar Documento" at bounding box center [875, 268] width 128 height 14
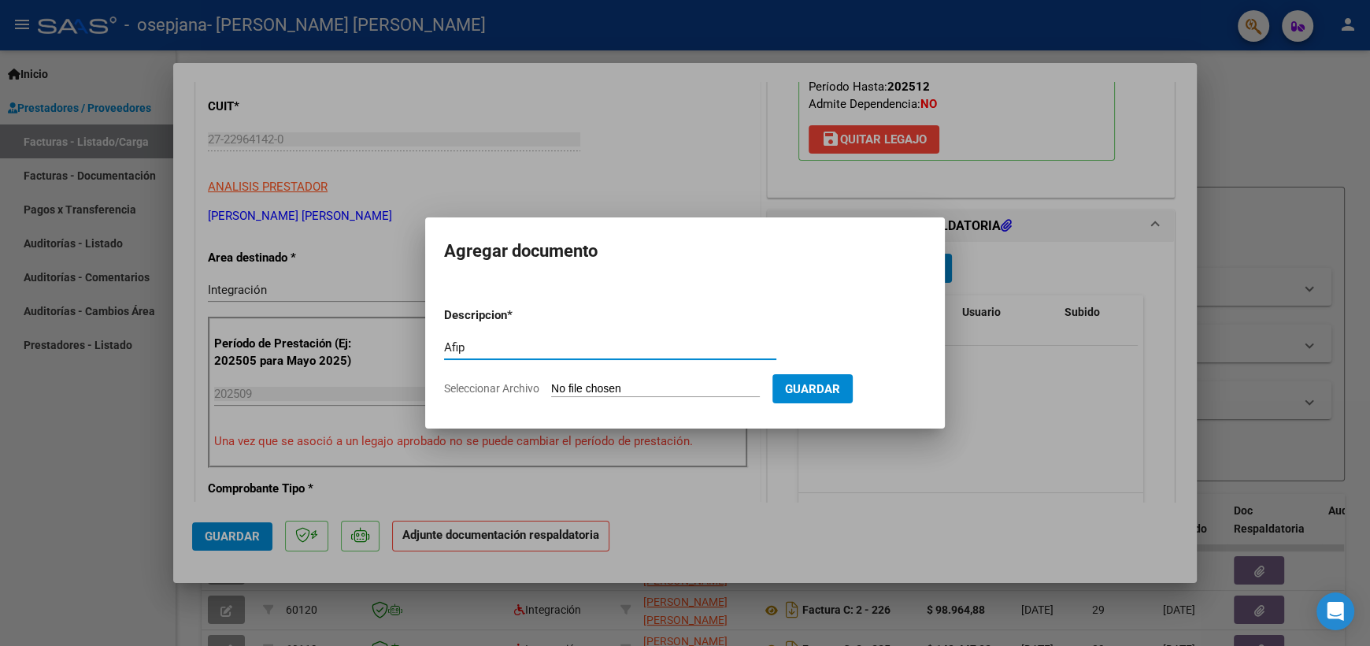
type input "Afip"
click at [668, 388] on input "Seleccionar Archivo" at bounding box center [655, 389] width 209 height 15
type input "C:\fakepath\AFIP SEPTIEMBRE 2025.pdf"
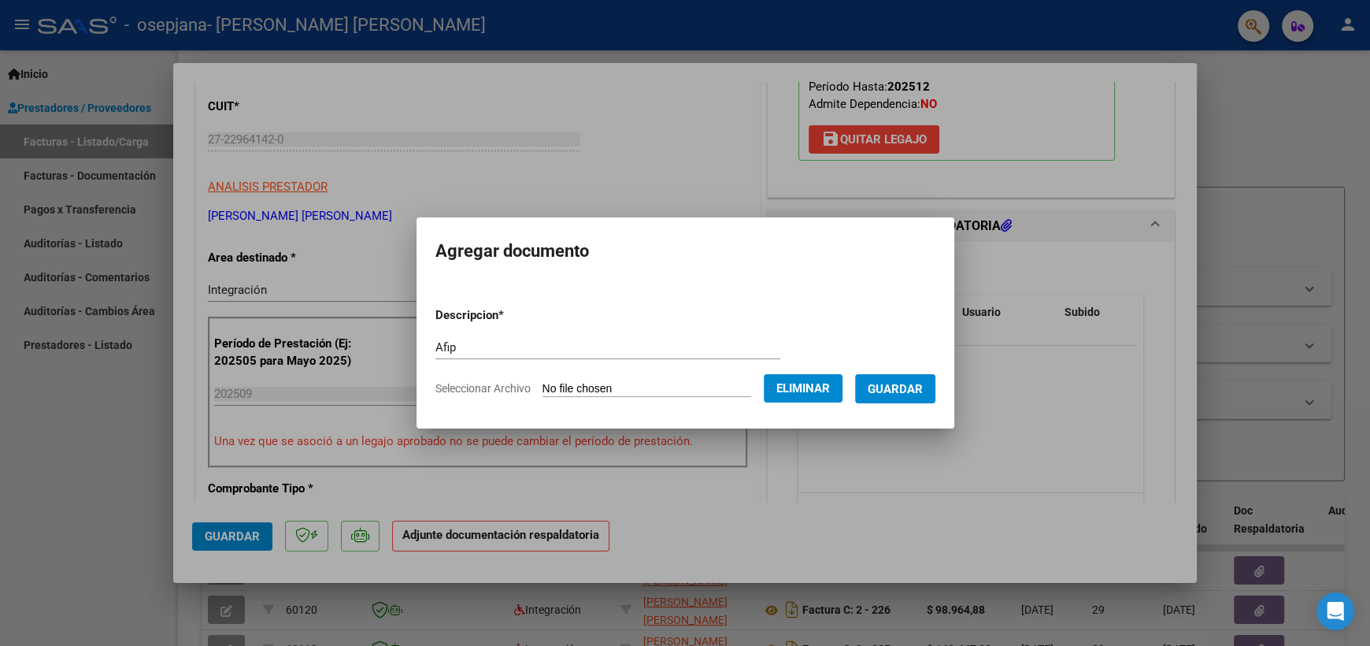
click at [892, 388] on span "Guardar" at bounding box center [895, 389] width 55 height 14
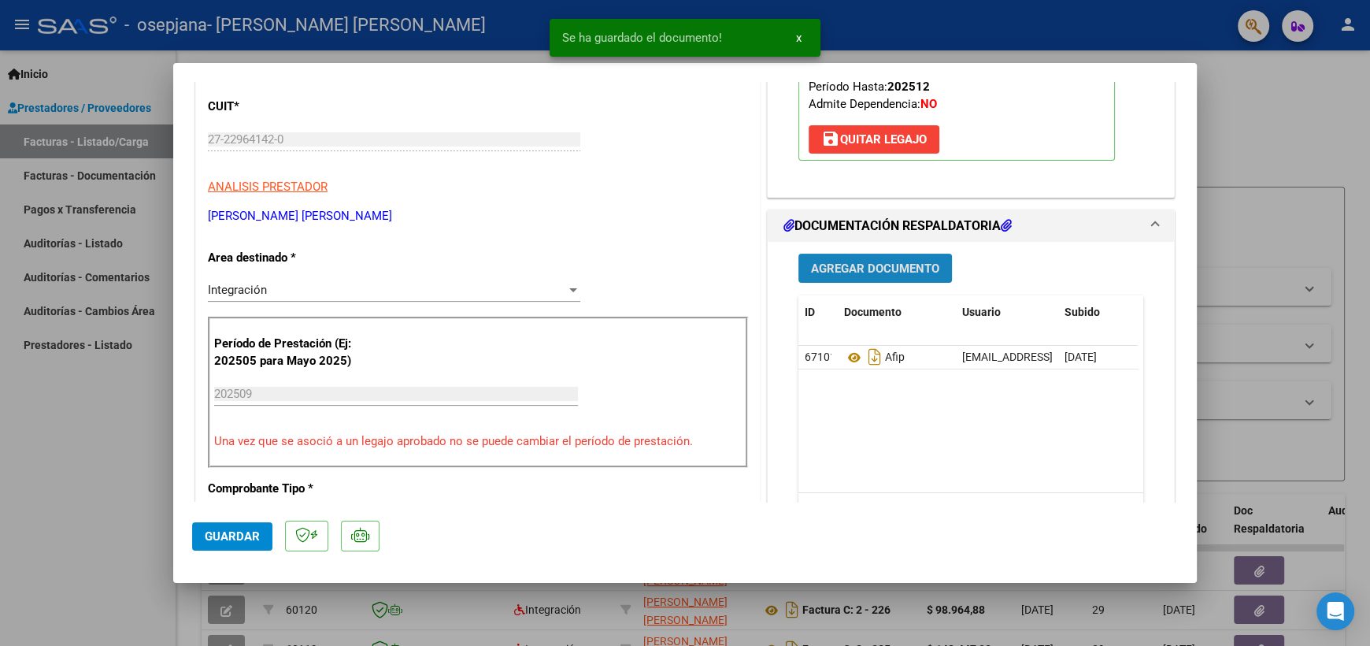
click at [882, 270] on span "Agregar Documento" at bounding box center [875, 268] width 128 height 14
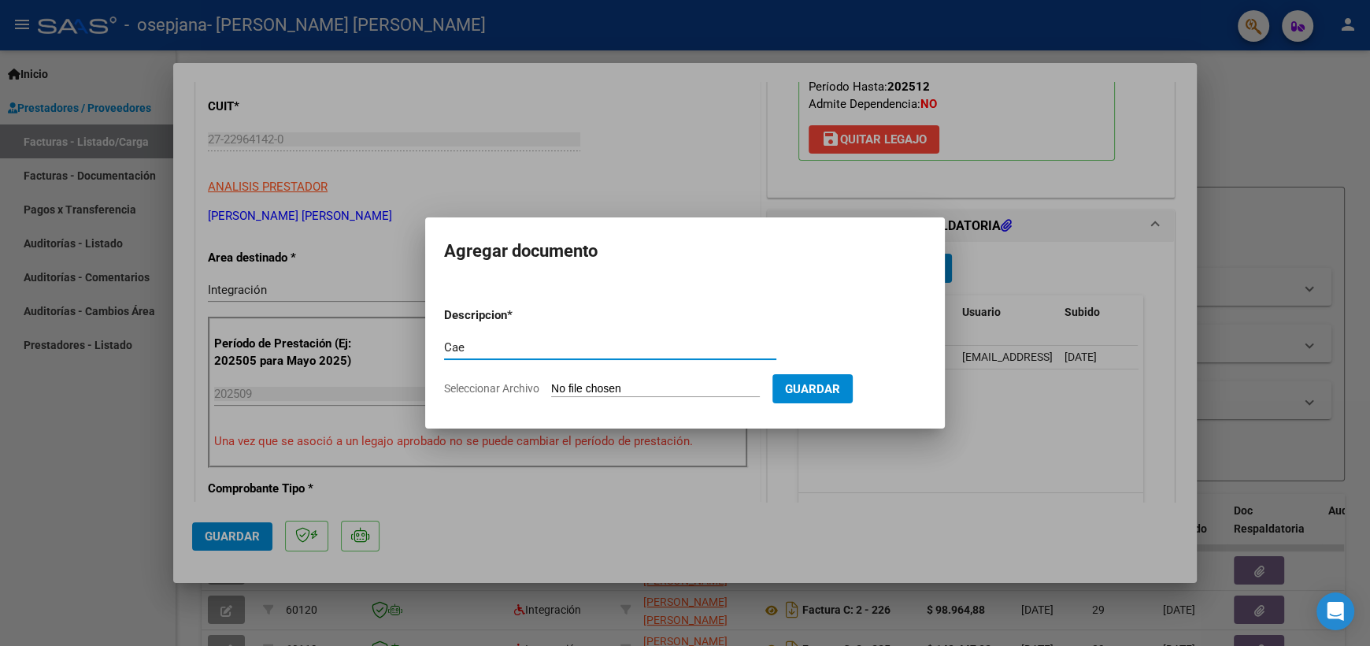
type input "Cae"
click at [654, 390] on input "Seleccionar Archivo" at bounding box center [655, 389] width 209 height 15
type input "C:\fakepath\CAE septiembre 2025.jpg"
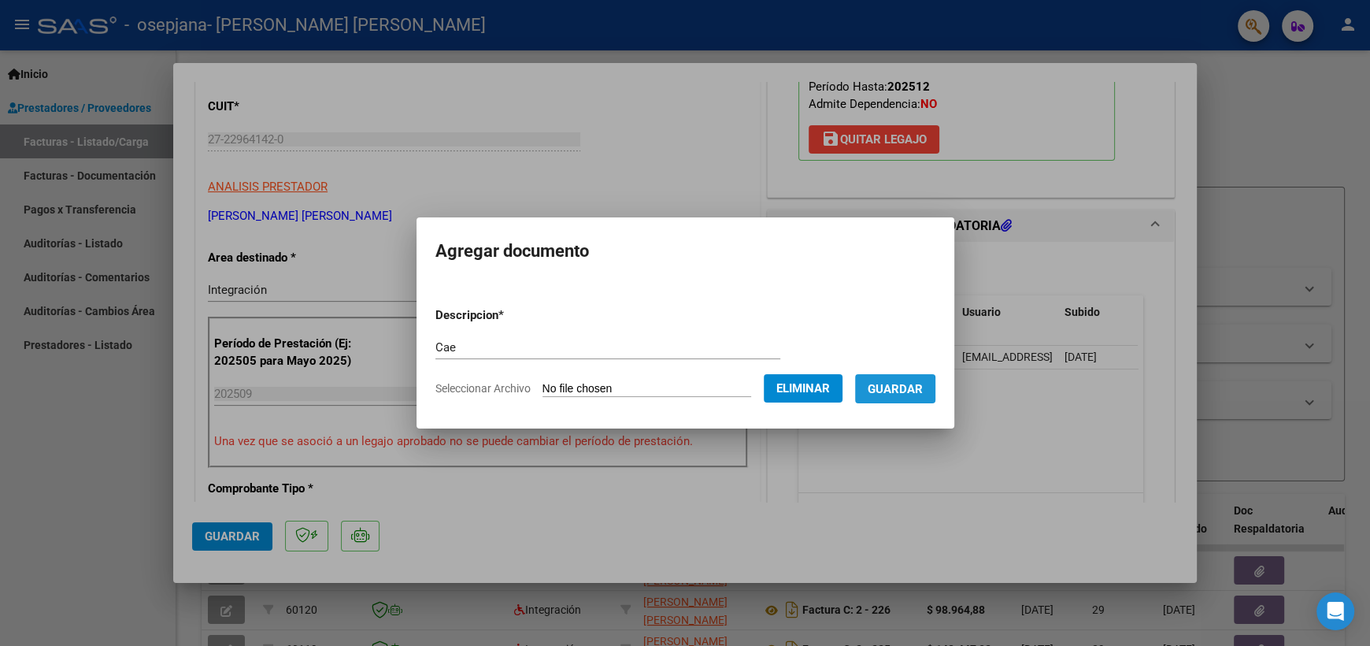
drag, startPoint x: 883, startPoint y: 393, endPoint x: 7, endPoint y: 224, distance: 892.0
click at [861, 384] on form "Descripcion * Cae Escriba aquí una descripcion Seleccionar Archivo Eliminar Gua…" at bounding box center [686, 352] width 500 height 115
click at [920, 380] on button "Guardar" at bounding box center [895, 388] width 80 height 29
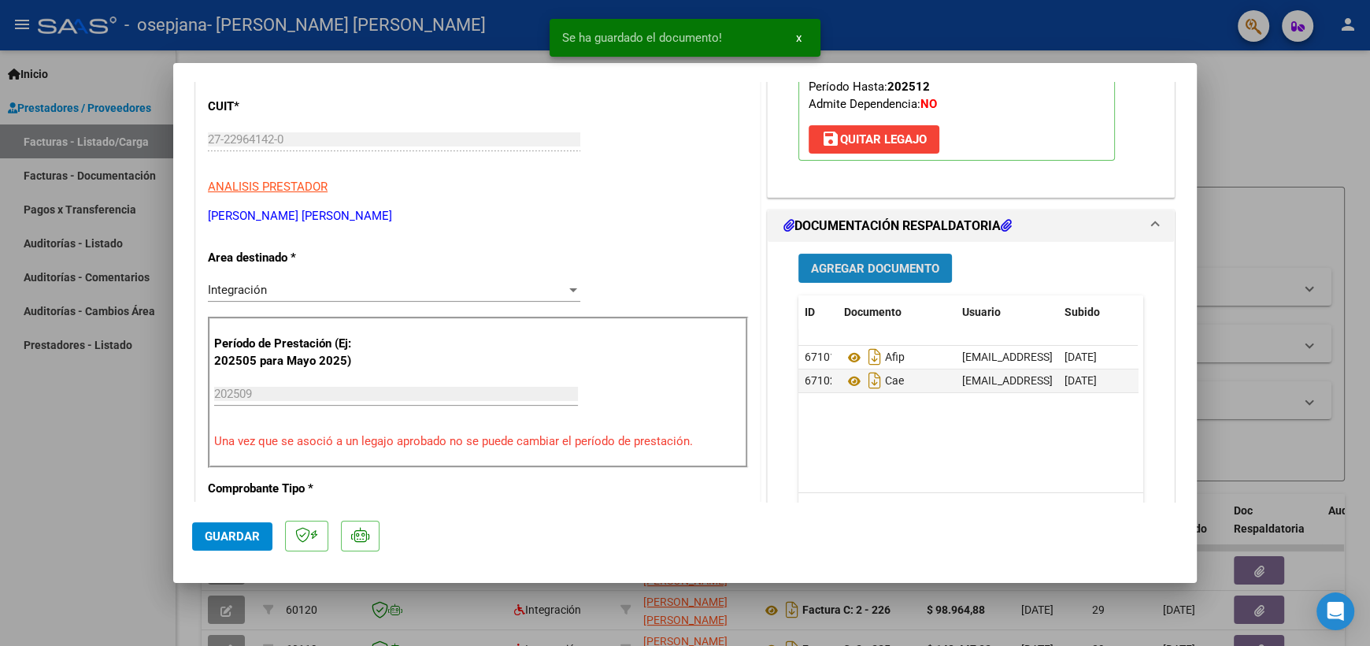
click at [834, 264] on span "Agregar Documento" at bounding box center [875, 268] width 128 height 14
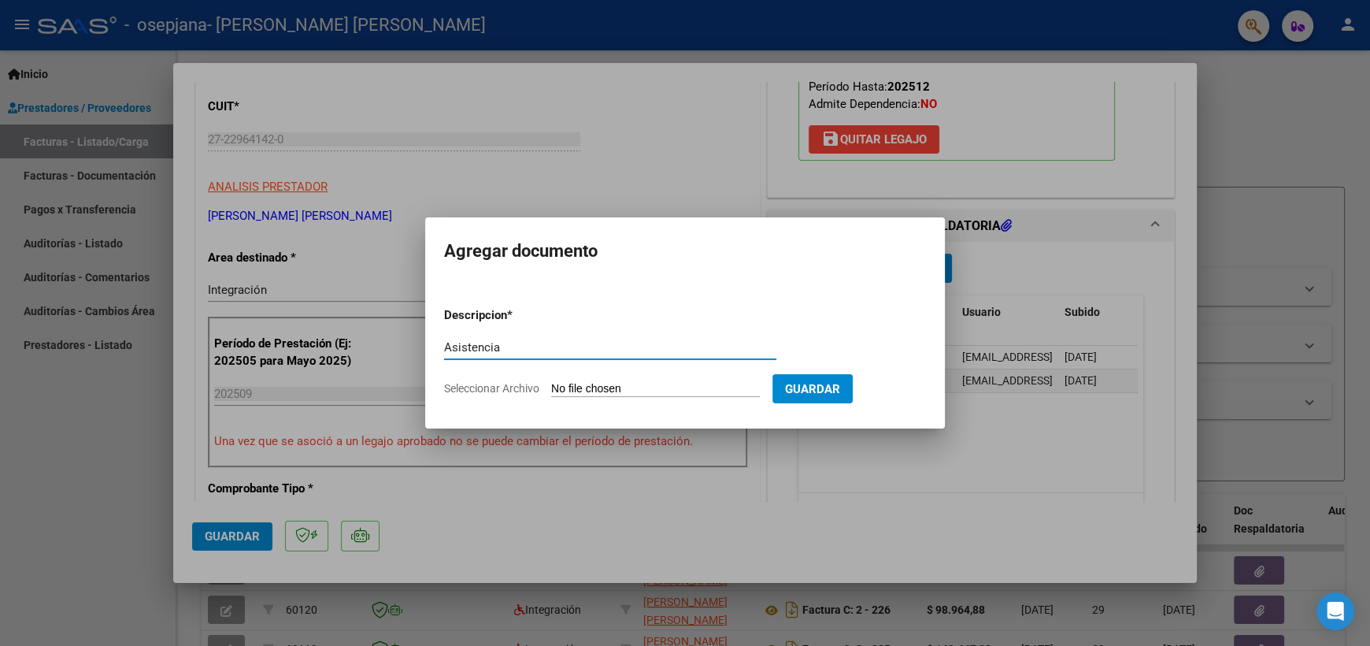
type input "Asistencia"
click at [647, 390] on input "Seleccionar Archivo" at bounding box center [655, 389] width 209 height 15
type input "C:\fakepath\Presentismo septiembre 2025.pdf"
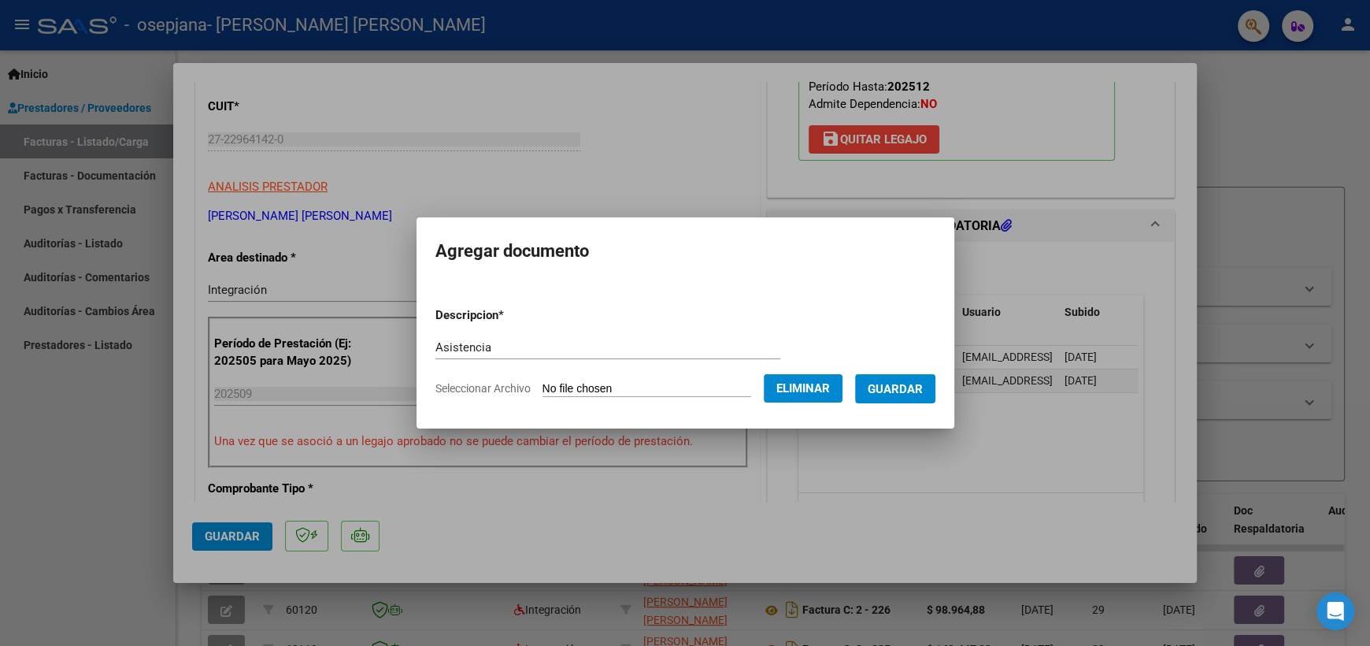
click at [899, 379] on button "Guardar" at bounding box center [895, 388] width 80 height 29
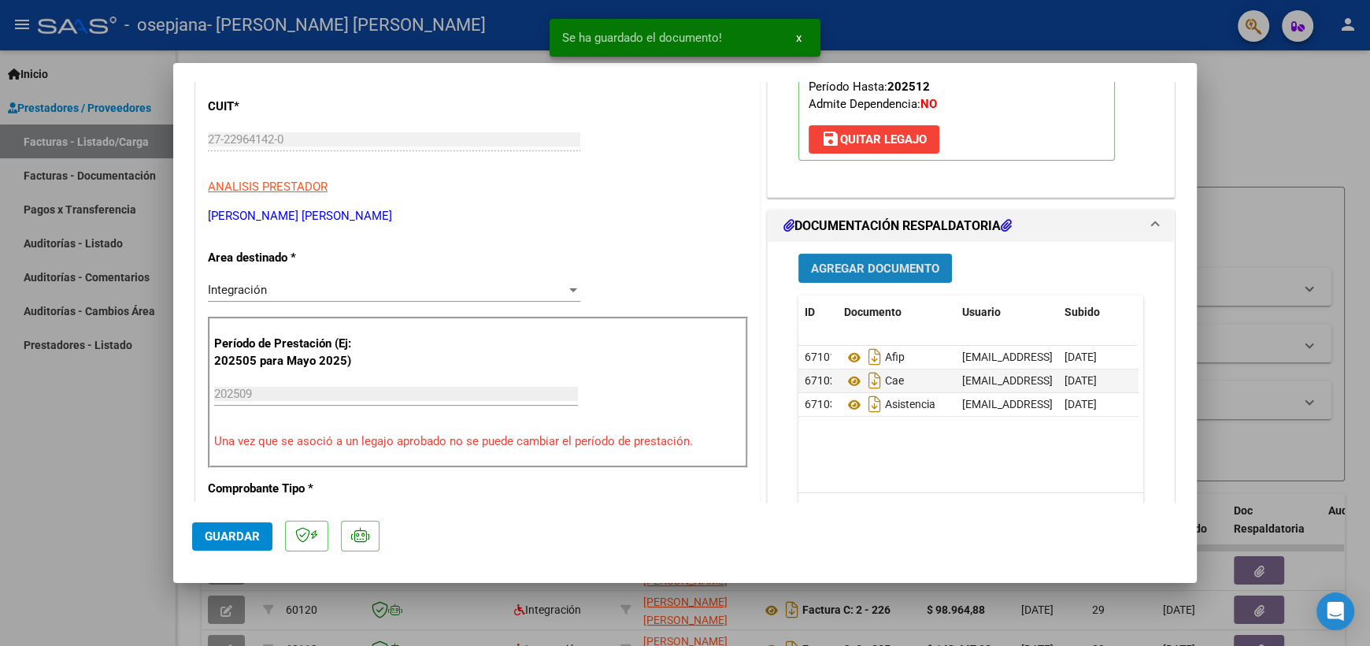
click at [858, 267] on span "Agregar Documento" at bounding box center [875, 268] width 128 height 14
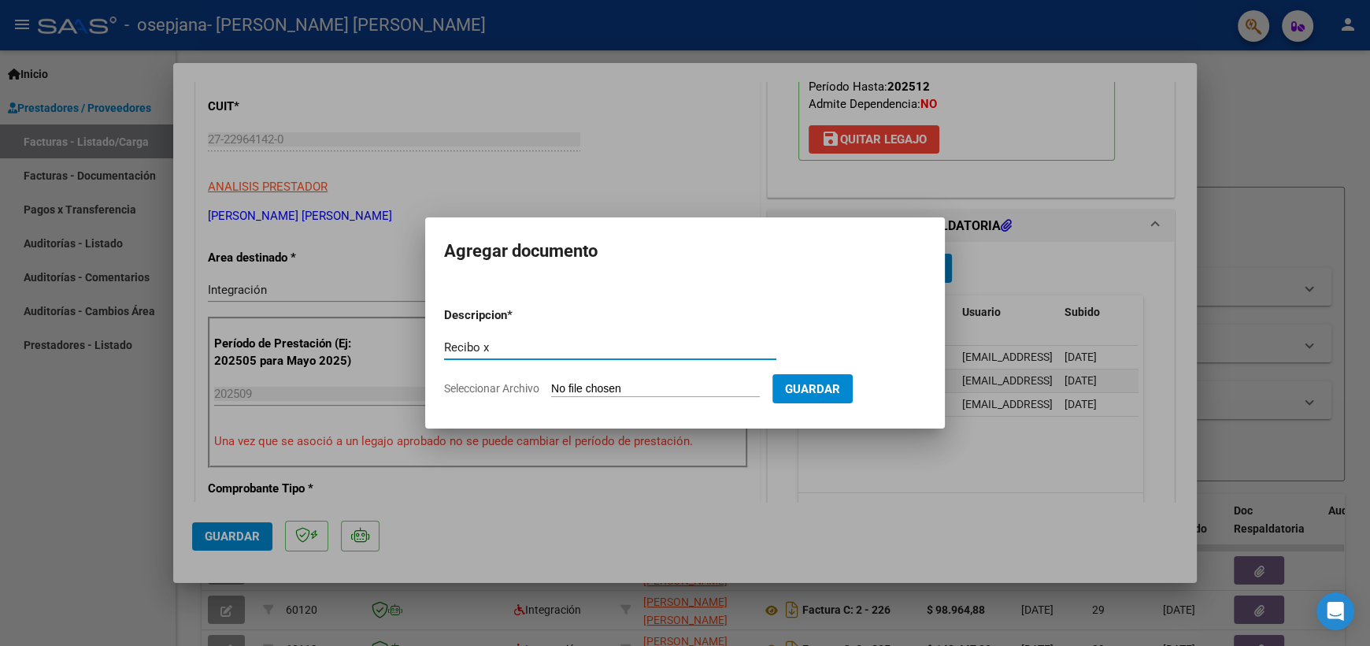
type input "Recibo x"
click at [671, 388] on input "Seleccionar Archivo" at bounding box center [655, 389] width 209 height 15
type input "C:\fakepath\Recibo x [PERSON_NAME] 2025.pdf"
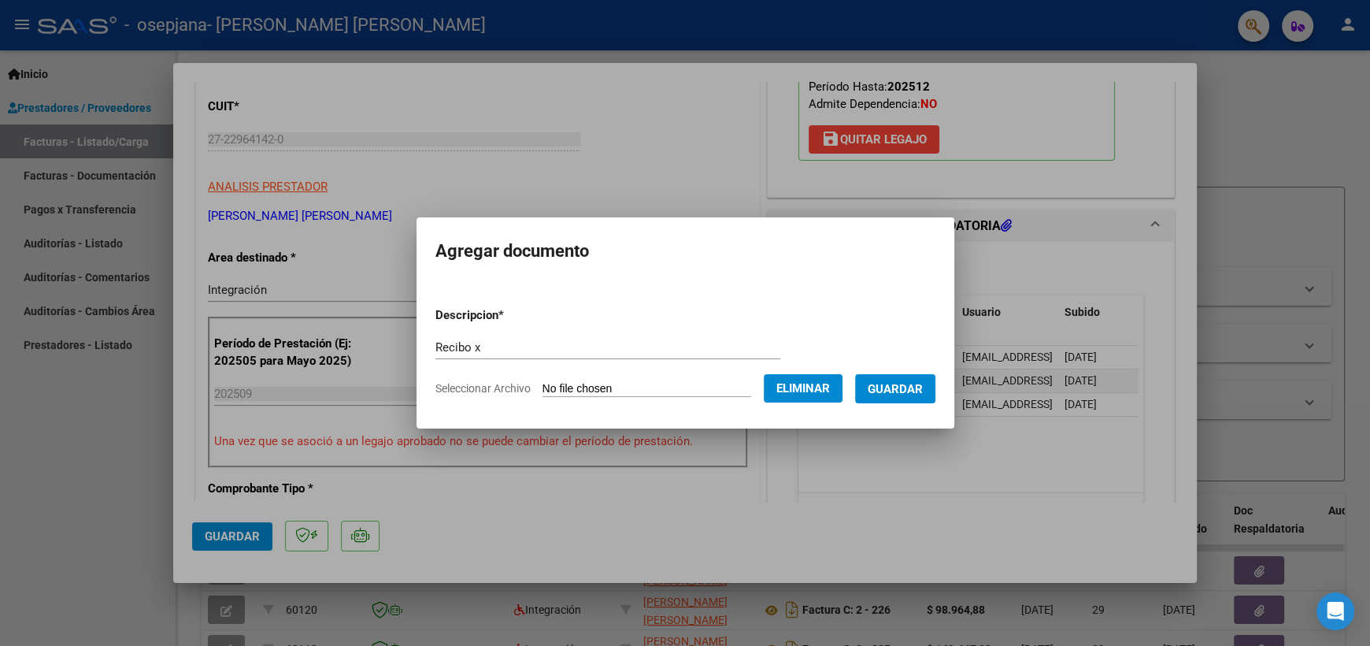
click at [895, 376] on button "Guardar" at bounding box center [895, 388] width 80 height 29
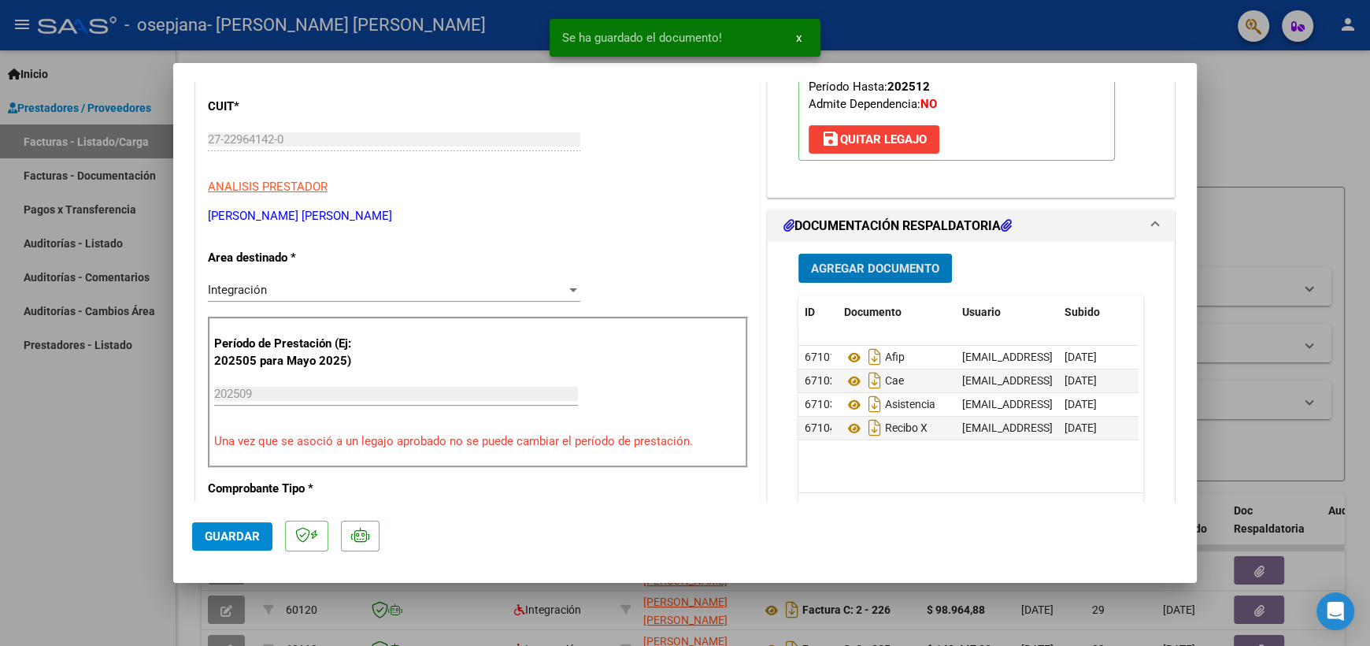
click at [252, 530] on span "Guardar" at bounding box center [232, 536] width 55 height 14
click at [1278, 136] on div at bounding box center [685, 323] width 1370 height 646
type input "$ 0,00"
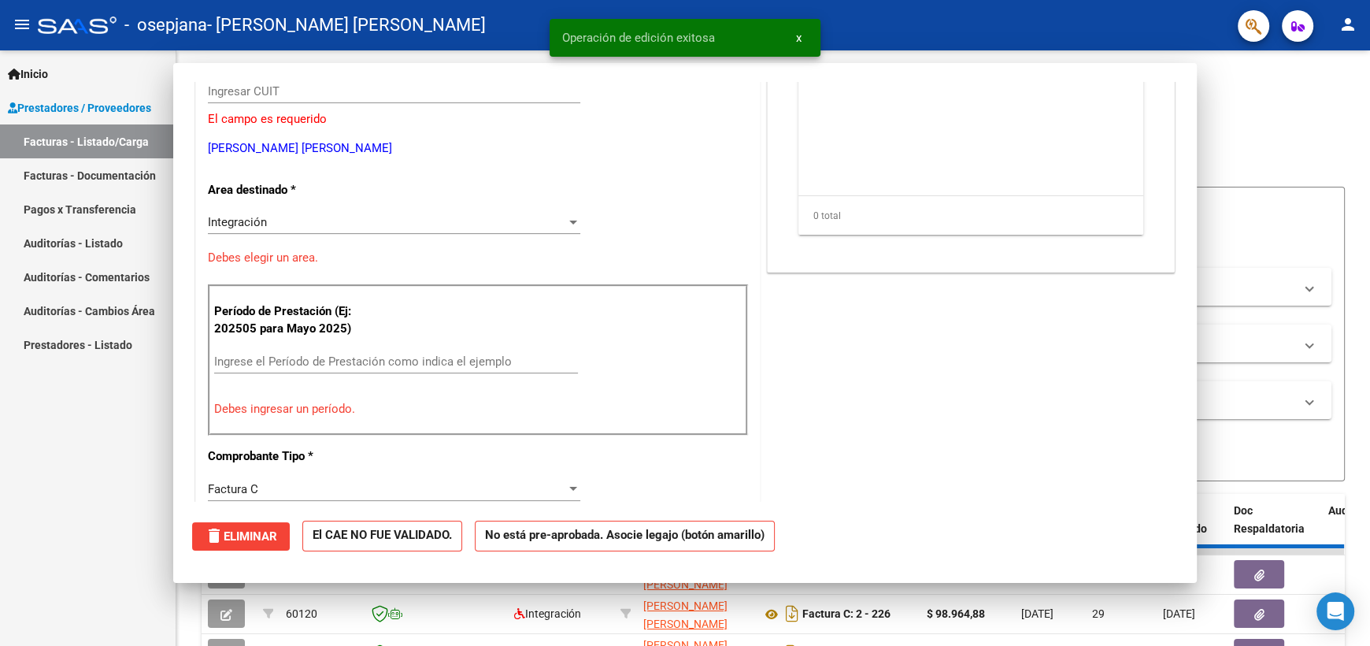
scroll to position [188, 0]
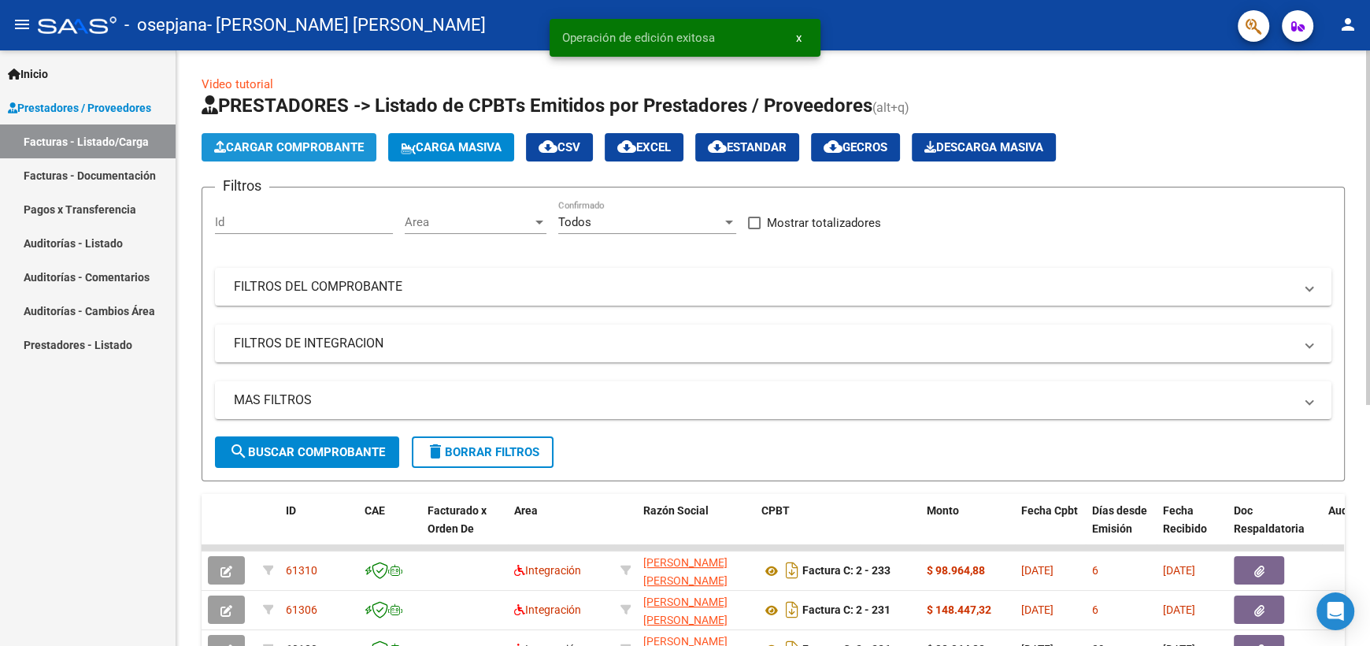
click at [270, 141] on span "Cargar Comprobante" at bounding box center [289, 147] width 150 height 14
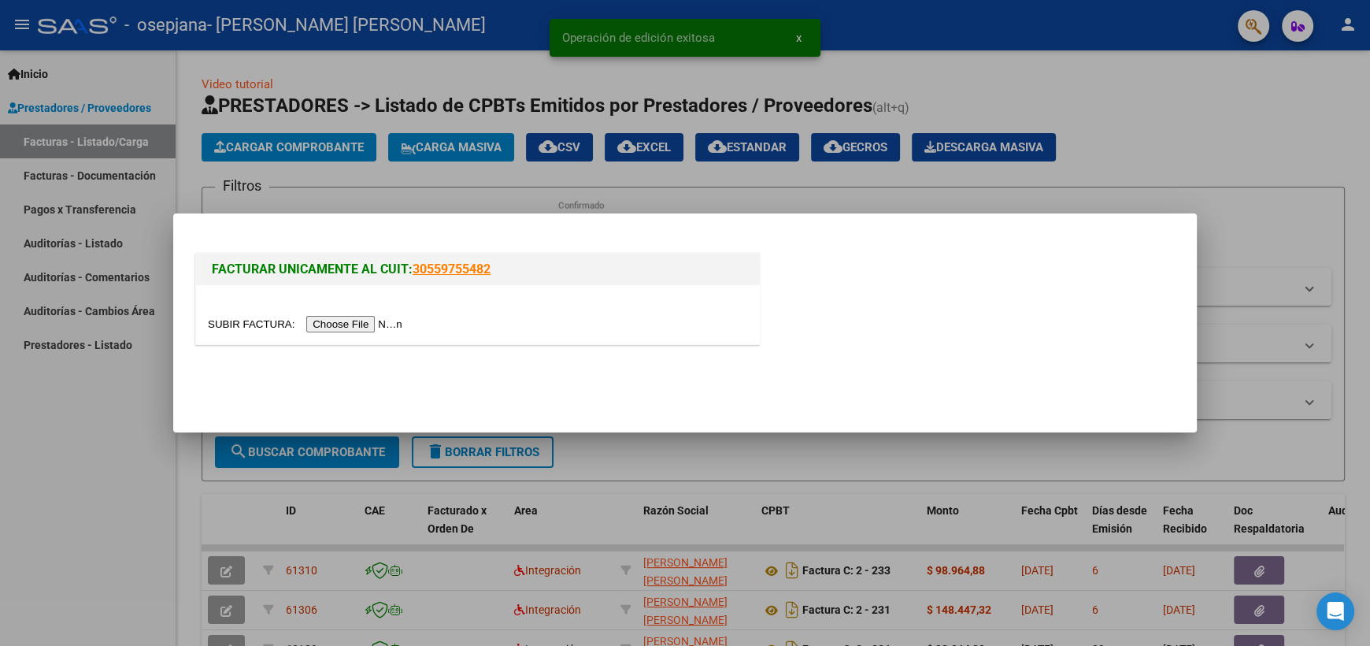
click at [335, 329] on input "file" at bounding box center [307, 324] width 199 height 17
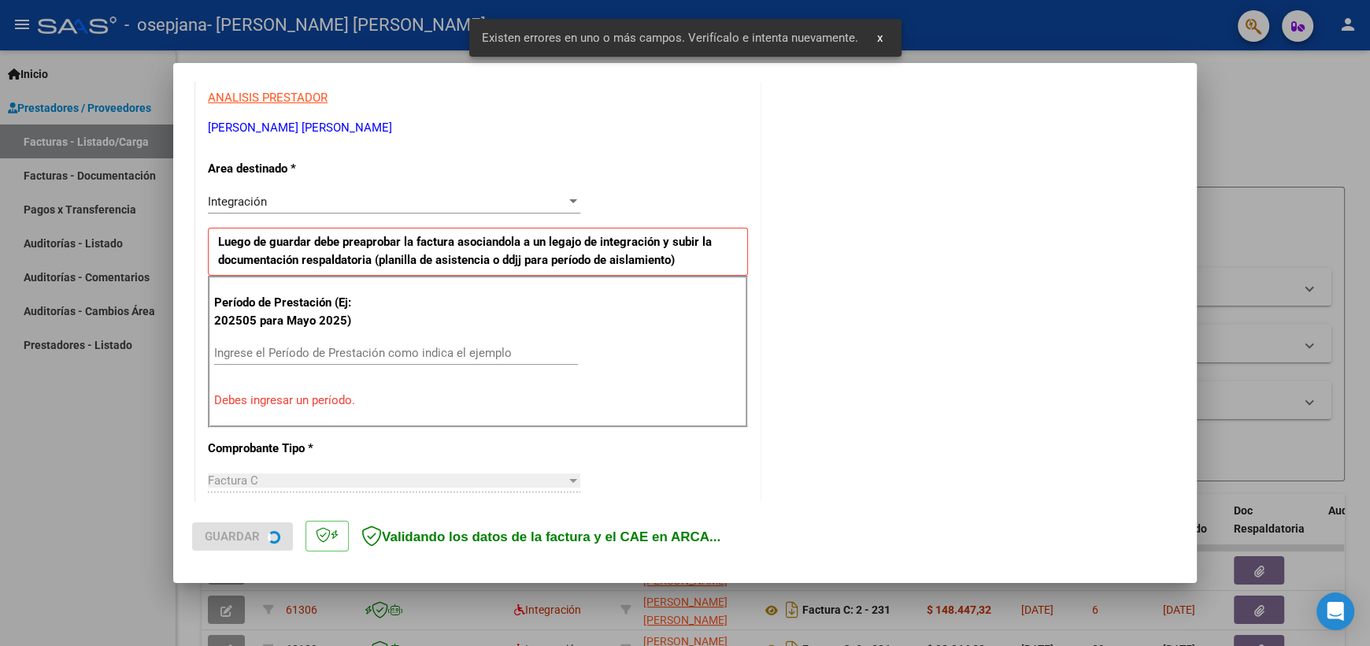
scroll to position [308, 0]
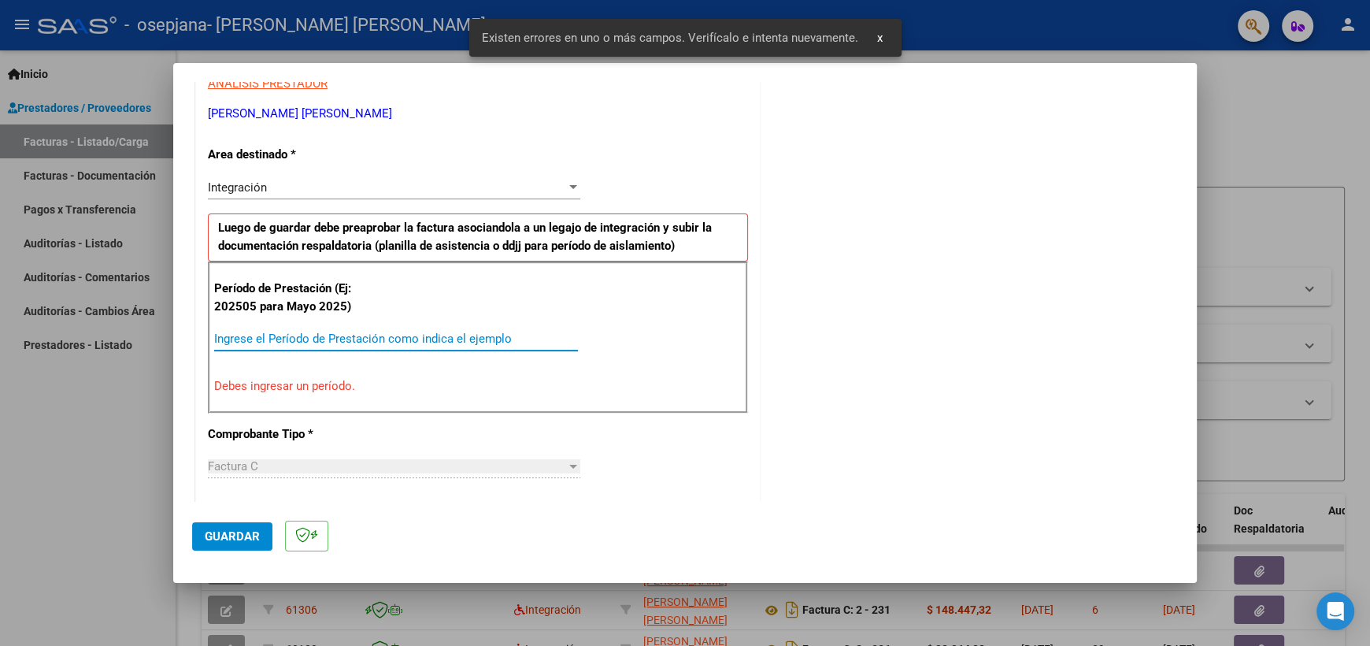
click at [240, 340] on input "Ingrese el Período de Prestación como indica el ejemplo" at bounding box center [396, 339] width 364 height 14
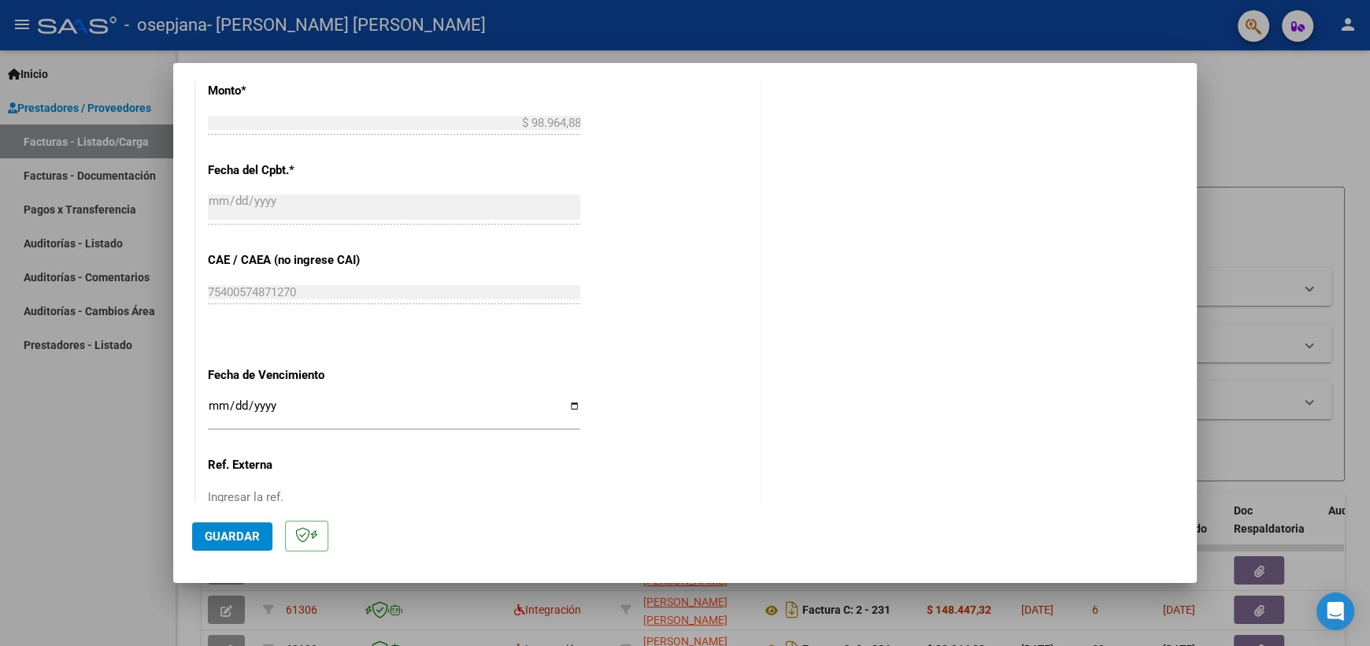
scroll to position [937, 0]
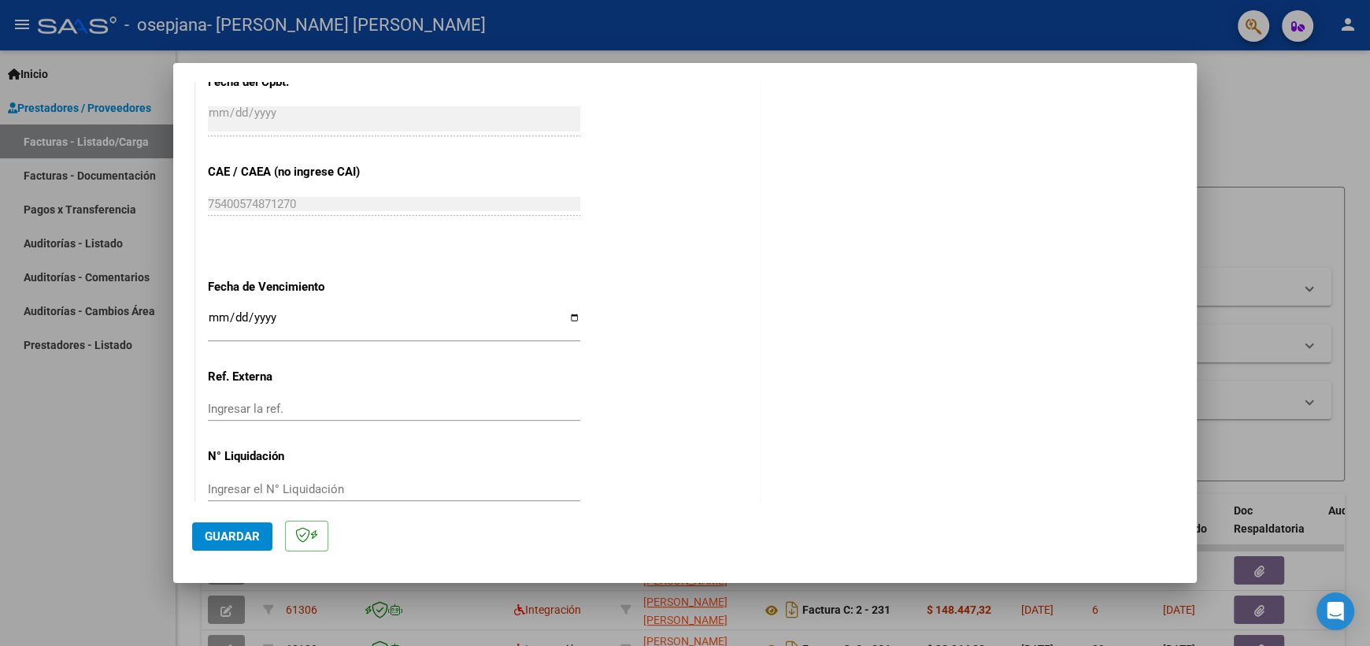
type input "202509"
click at [569, 315] on input "Ingresar la fecha" at bounding box center [394, 323] width 373 height 25
type input "[DATE]"
click at [243, 540] on span "Guardar" at bounding box center [232, 536] width 55 height 14
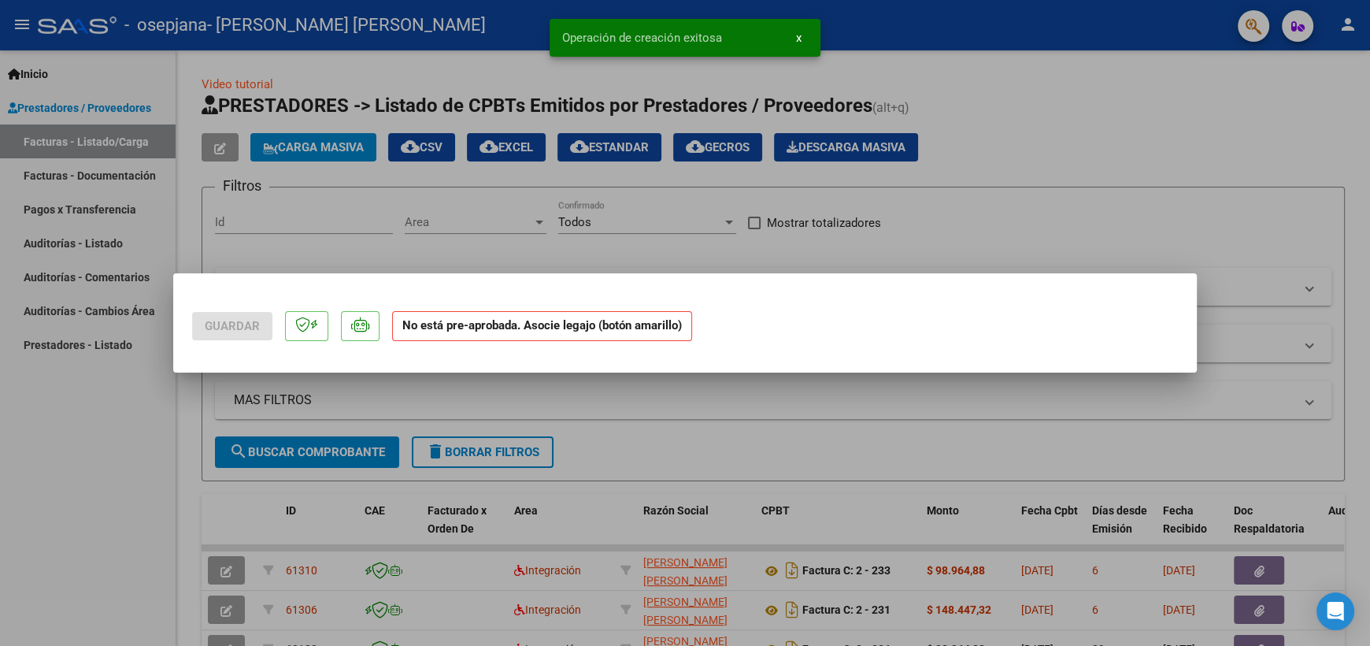
scroll to position [0, 0]
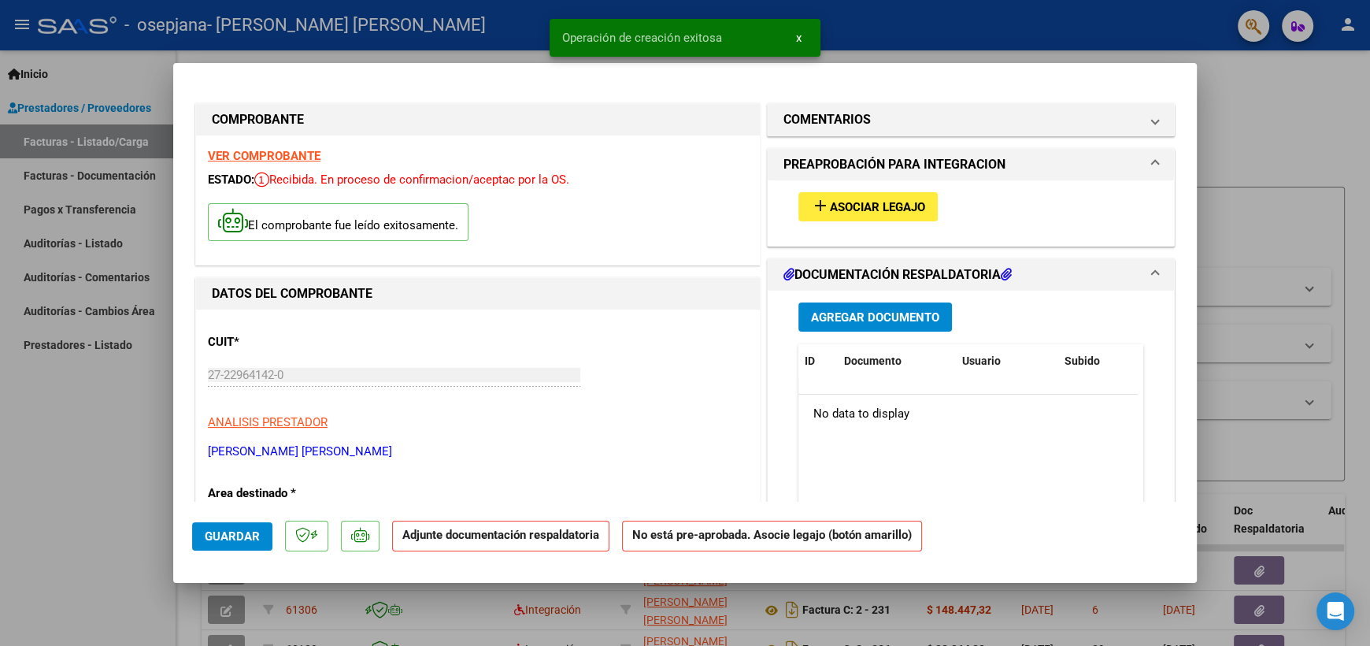
click at [899, 202] on span "Asociar Legajo" at bounding box center [877, 207] width 95 height 14
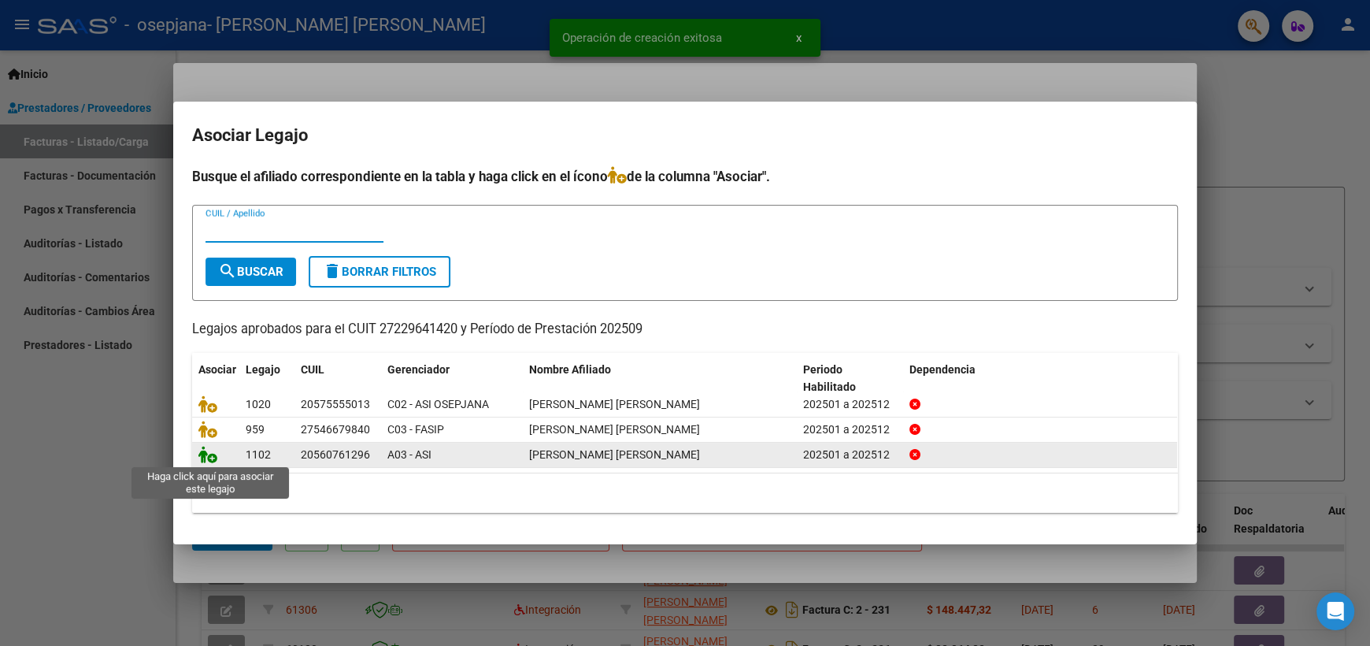
click at [203, 456] on icon at bounding box center [207, 454] width 19 height 17
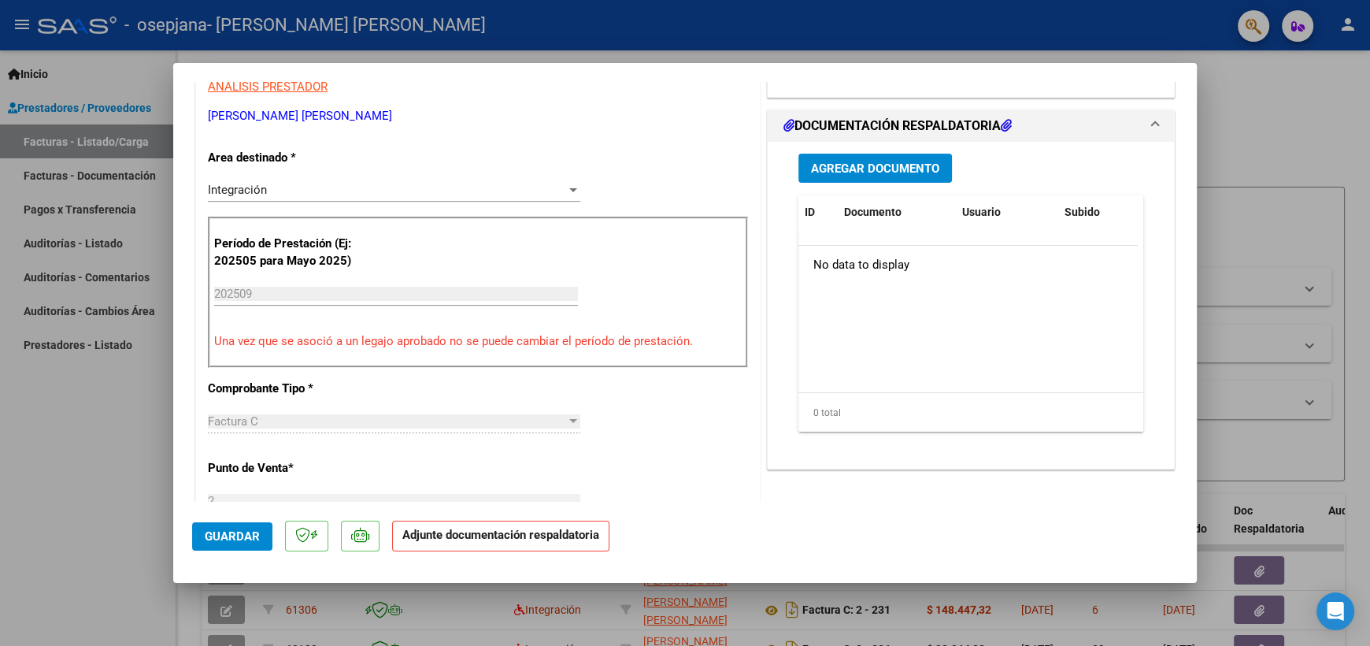
scroll to position [393, 0]
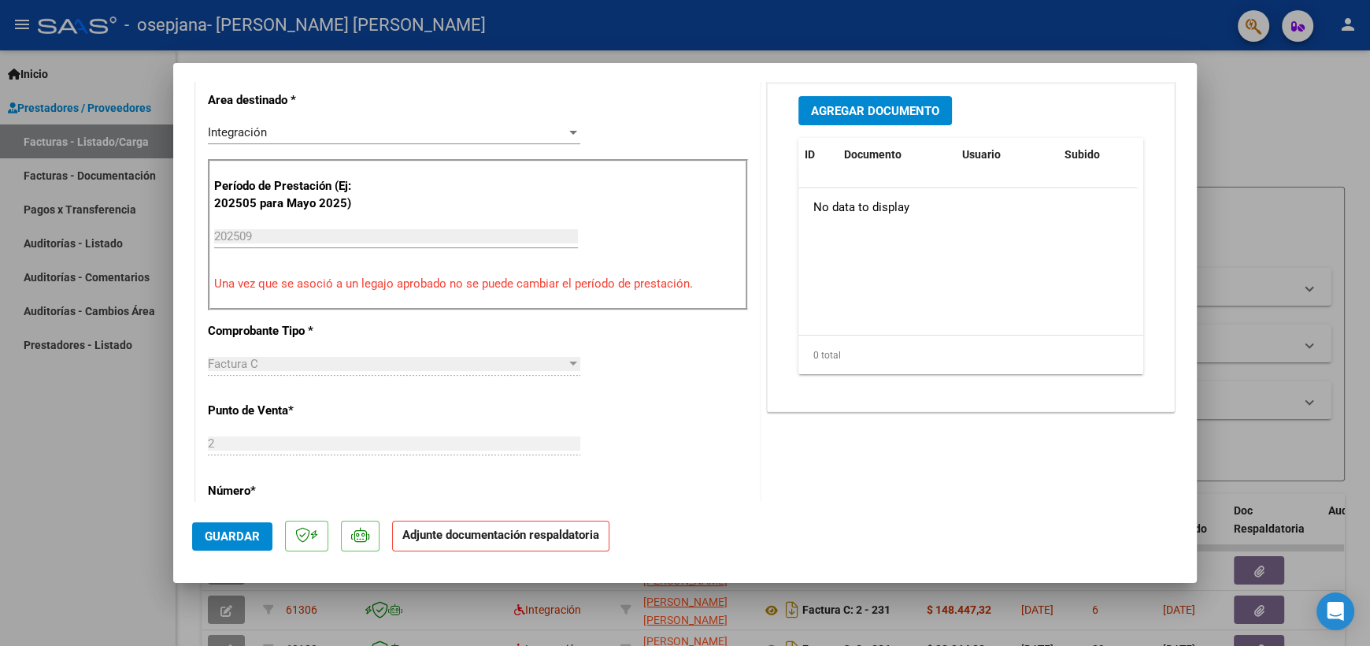
click at [864, 99] on button "Agregar Documento" at bounding box center [876, 110] width 154 height 29
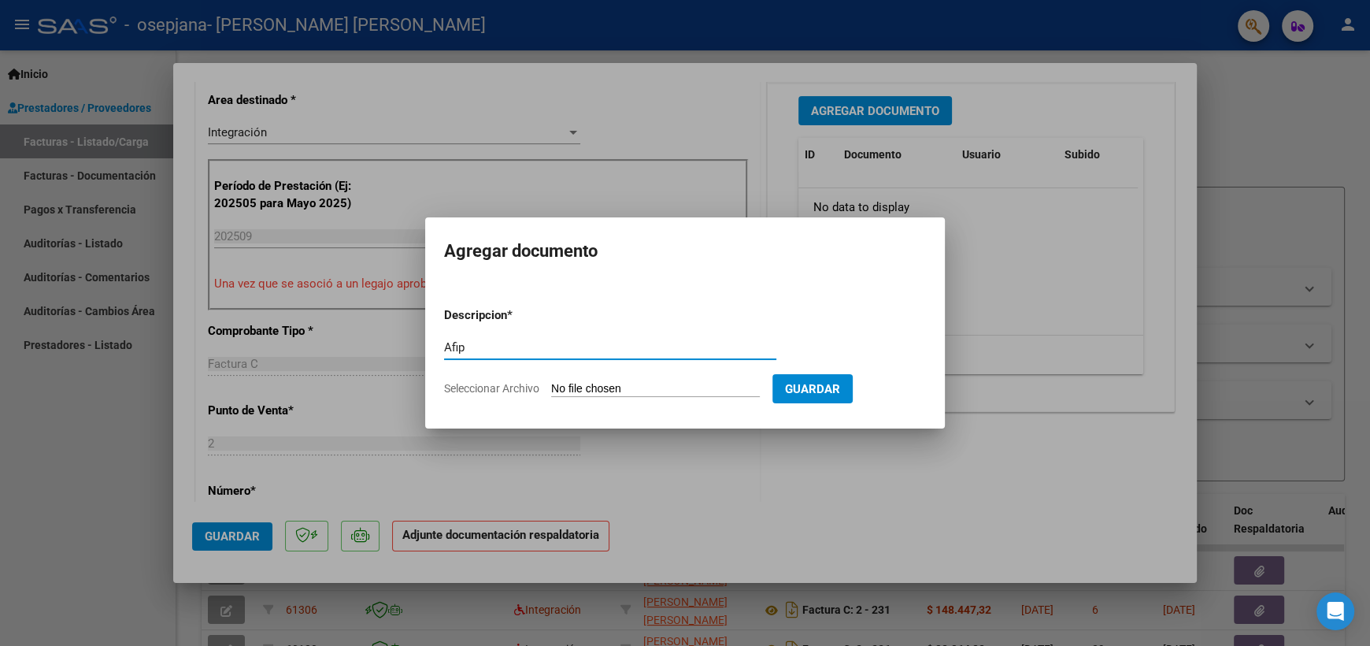
type input "Afip"
click at [566, 388] on input "Seleccionar Archivo" at bounding box center [655, 389] width 209 height 15
type input "C:\fakepath\AFIP SEPTEIMBRE 2025.pdf"
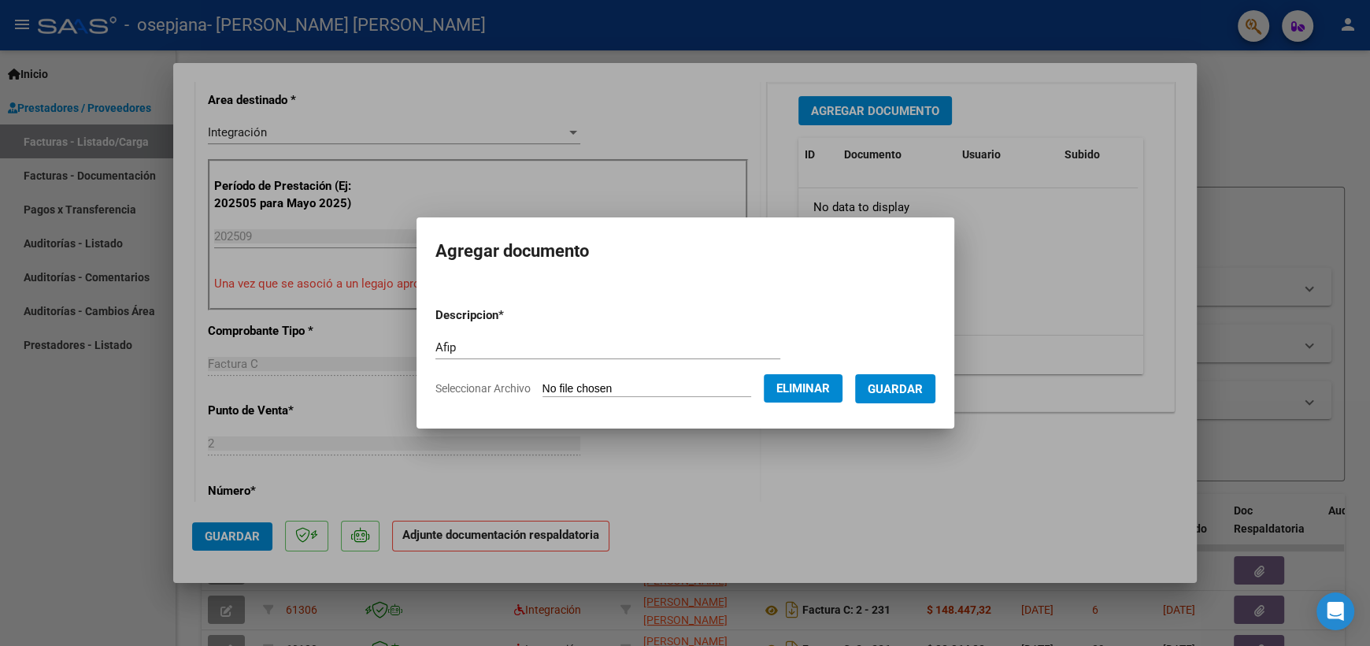
click at [916, 388] on span "Guardar" at bounding box center [895, 389] width 55 height 14
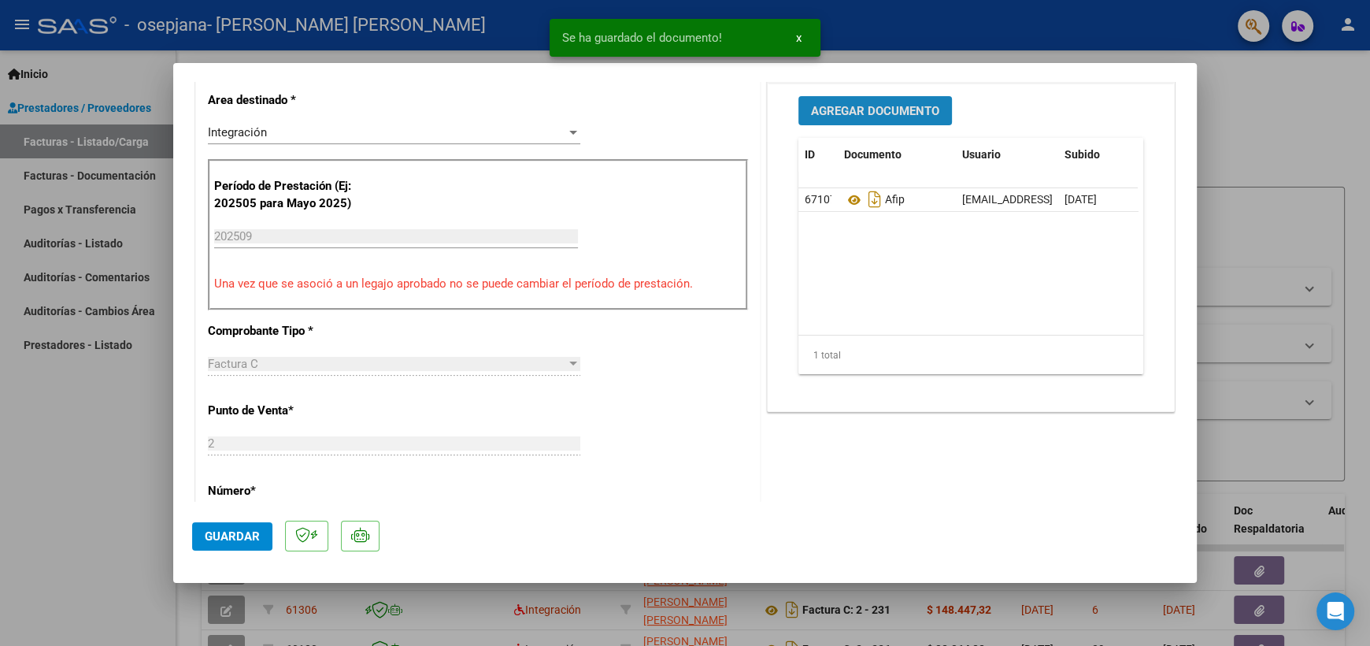
click at [850, 105] on span "Agregar Documento" at bounding box center [875, 111] width 128 height 14
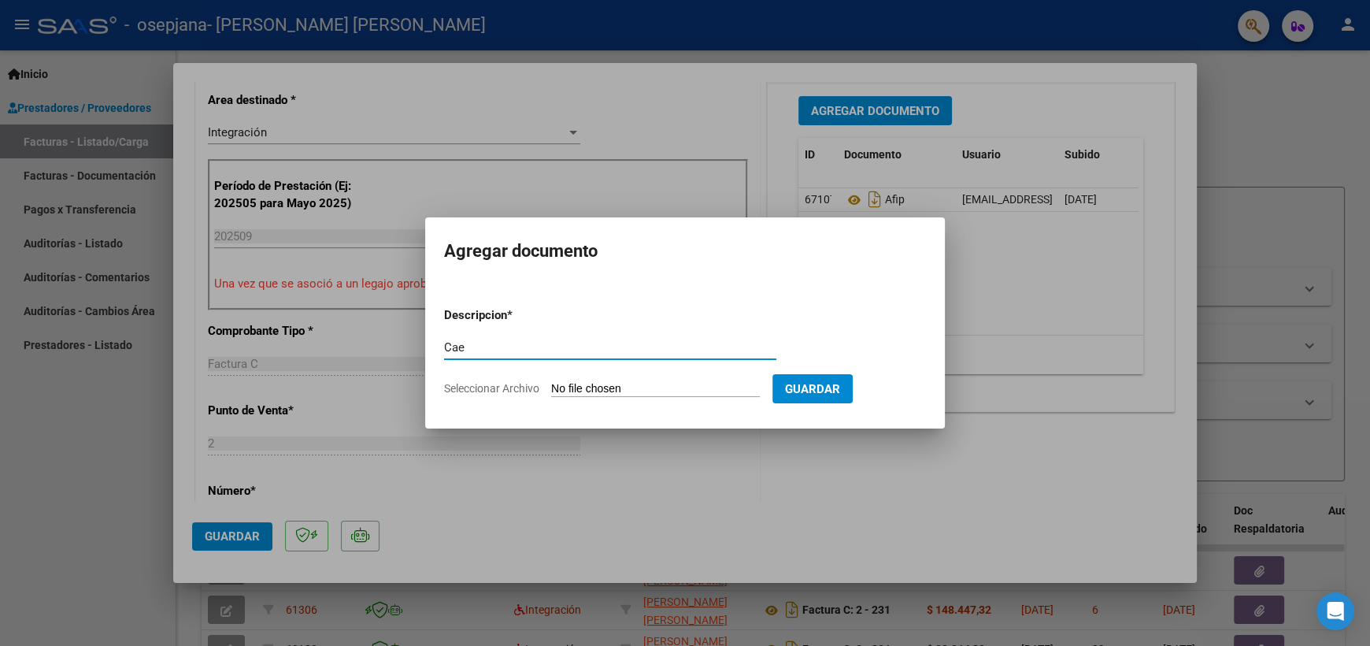
type input "Cae"
click at [580, 388] on input "Seleccionar Archivo" at bounding box center [655, 389] width 209 height 15
type input "C:\fakepath\CAE septiembre 2025.jpg"
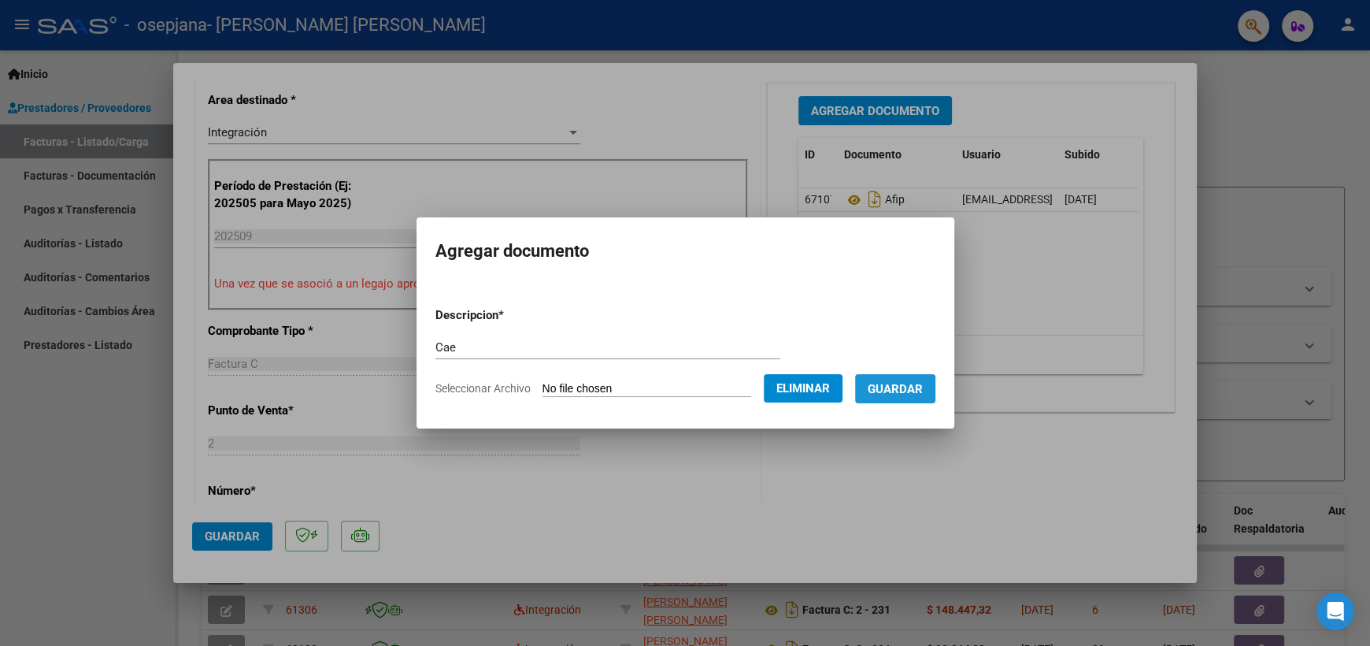
click at [907, 380] on button "Guardar" at bounding box center [895, 388] width 80 height 29
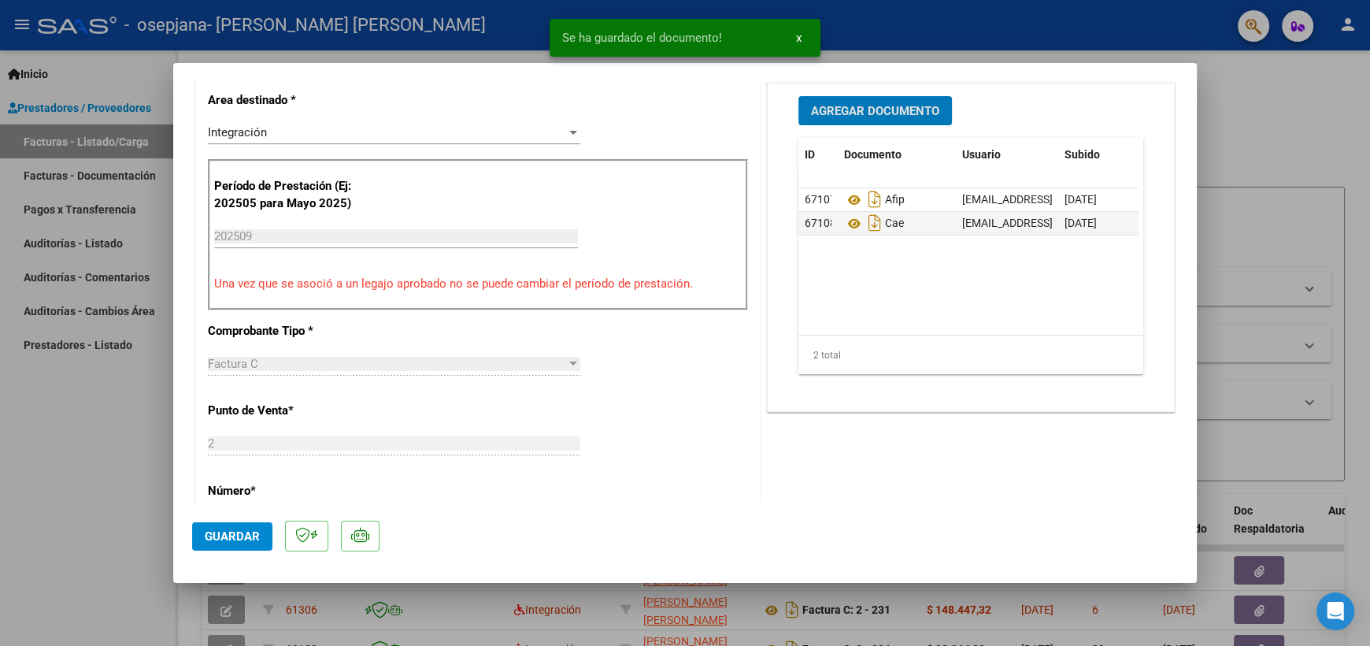
click at [875, 110] on span "Agregar Documento" at bounding box center [875, 111] width 128 height 14
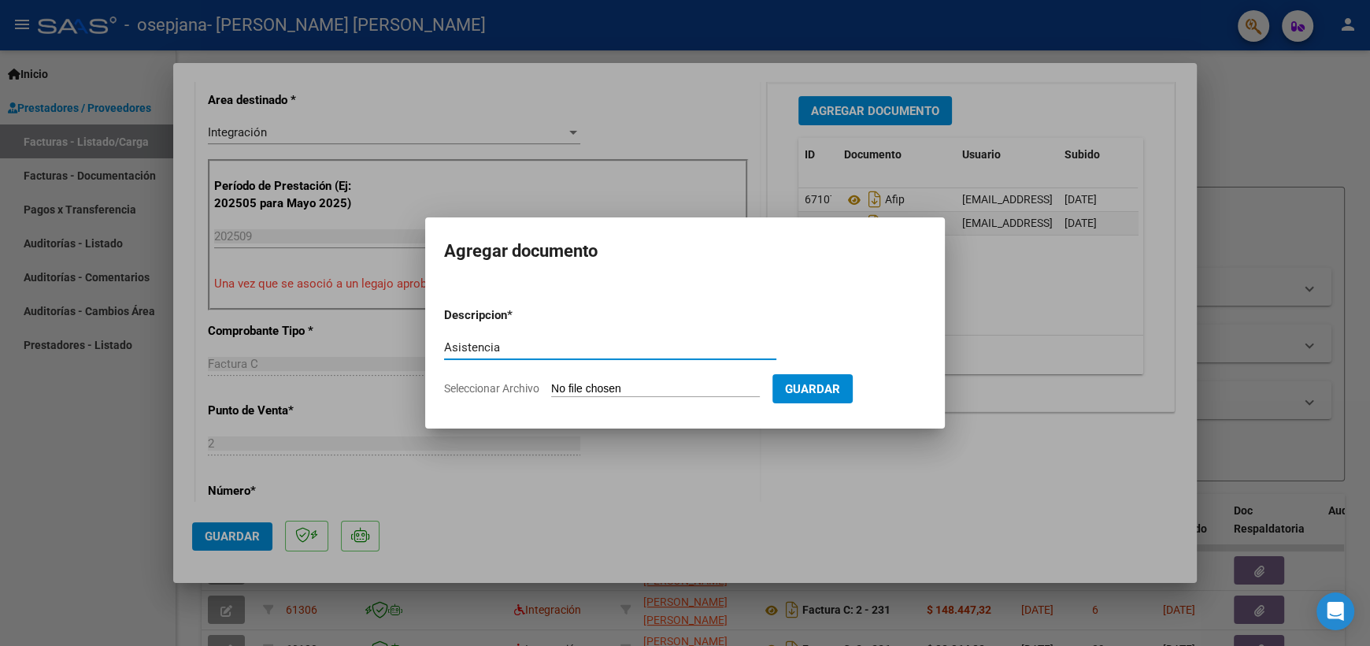
type input "Asistencia"
click at [558, 387] on input "Seleccionar Archivo" at bounding box center [655, 389] width 209 height 15
type input "C:\fakepath\Presentismo septiembre 2025.pdf"
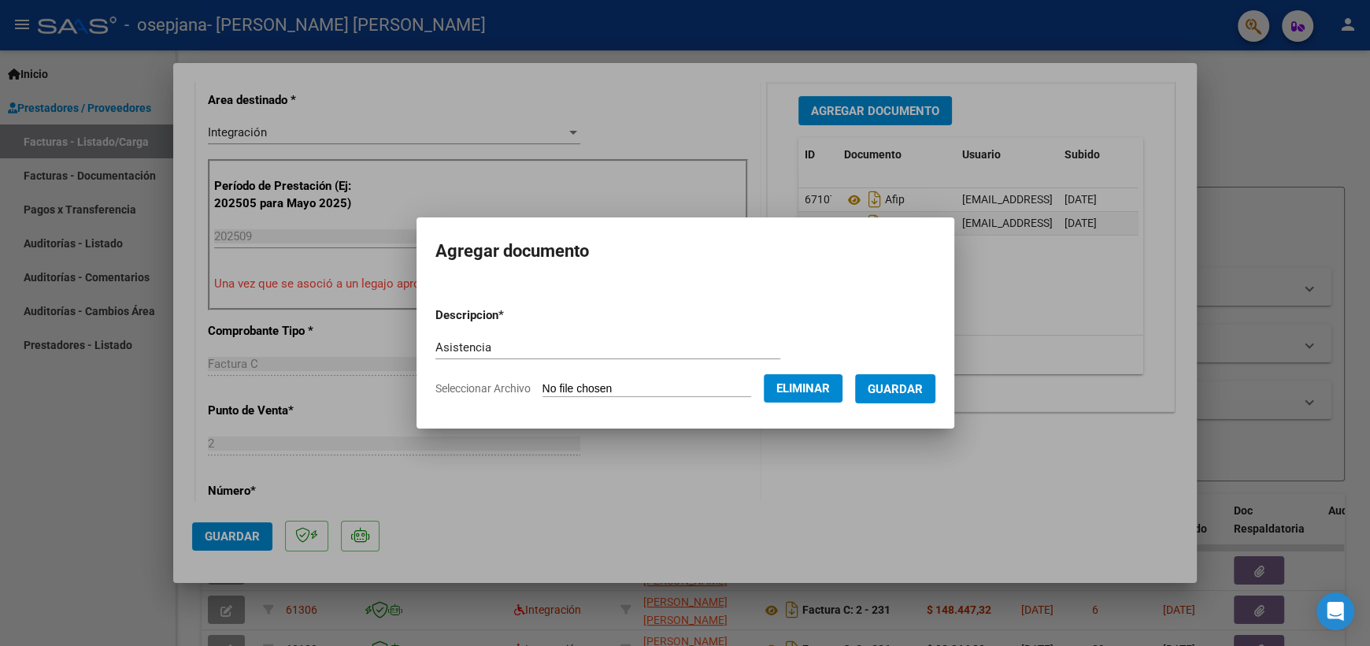
drag, startPoint x: 928, startPoint y: 394, endPoint x: 508, endPoint y: 290, distance: 432.5
click at [923, 391] on span "Guardar" at bounding box center [895, 389] width 55 height 14
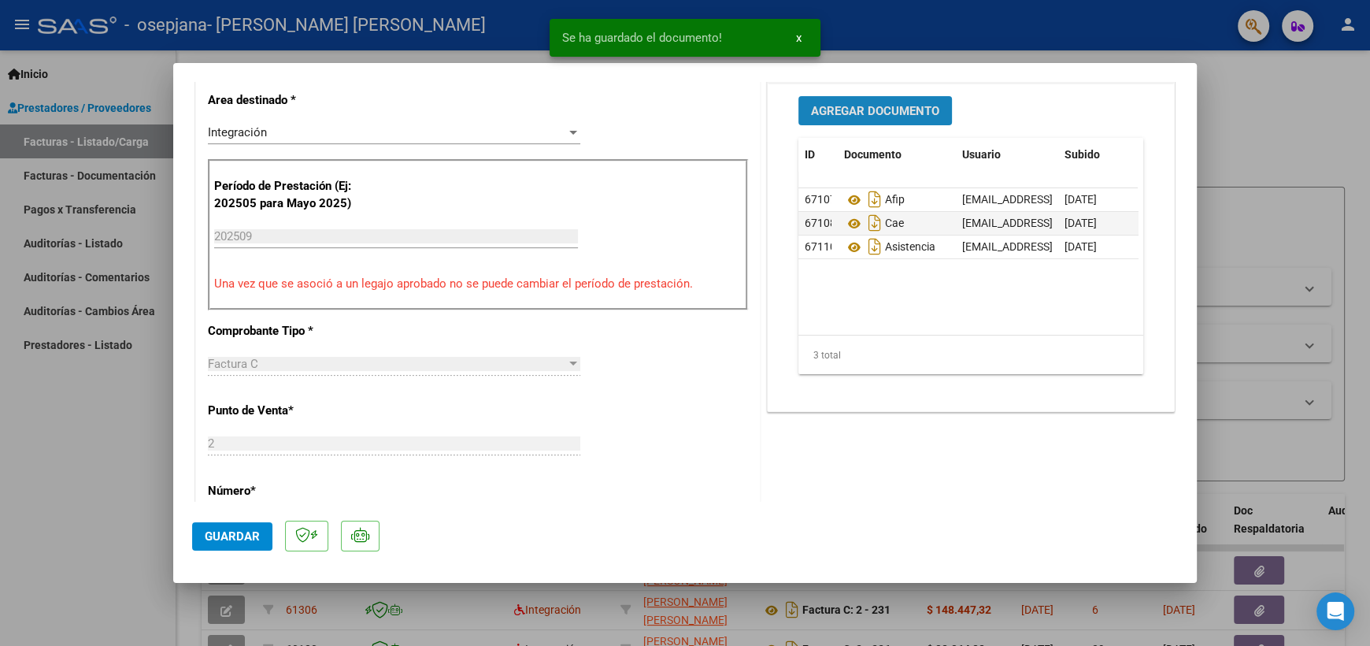
click at [896, 106] on span "Agregar Documento" at bounding box center [875, 111] width 128 height 14
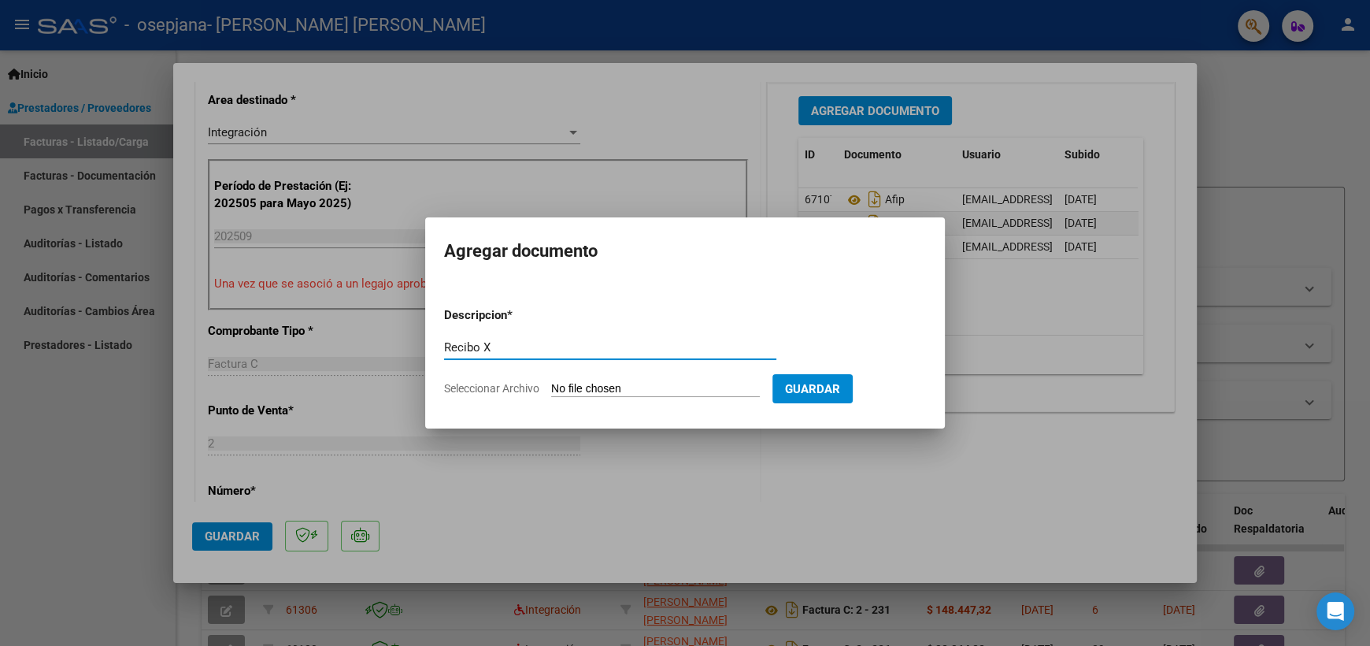
type input "Recibo X"
click at [617, 391] on input "Seleccionar Archivo" at bounding box center [655, 389] width 209 height 15
type input "C:\fakepath\Recibo X [PERSON_NAME] 2025.pdf"
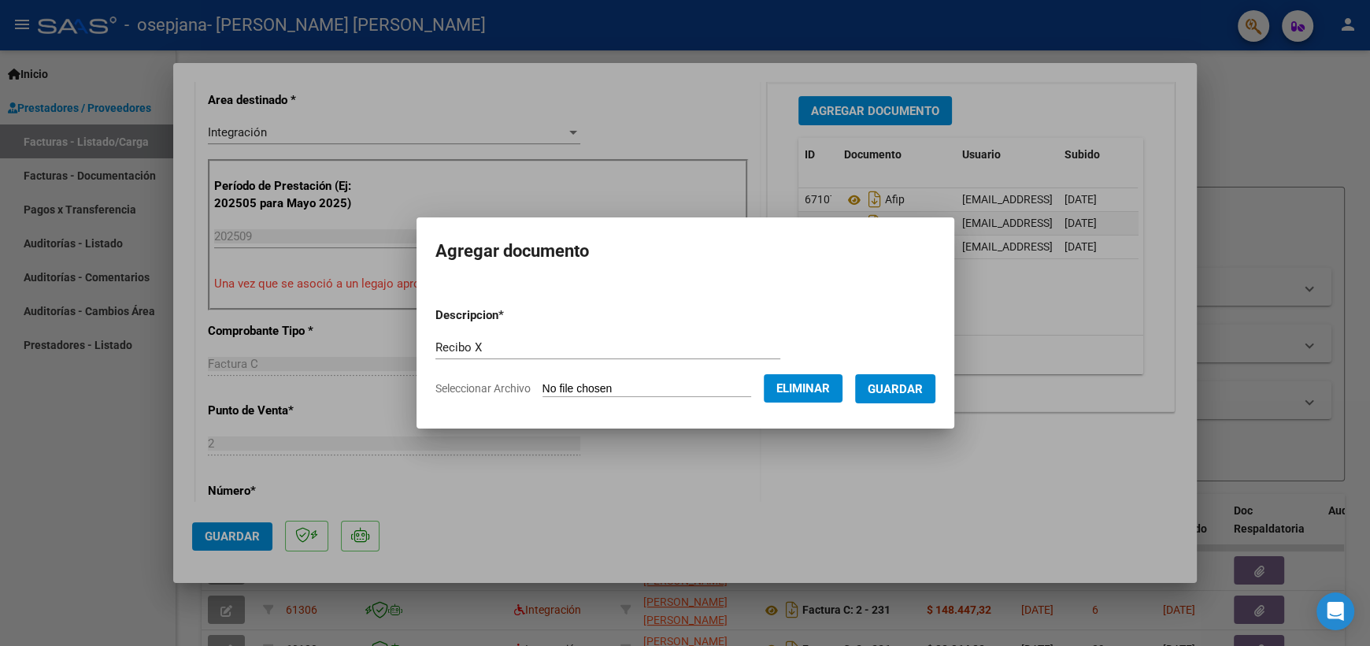
click at [923, 382] on span "Guardar" at bounding box center [895, 389] width 55 height 14
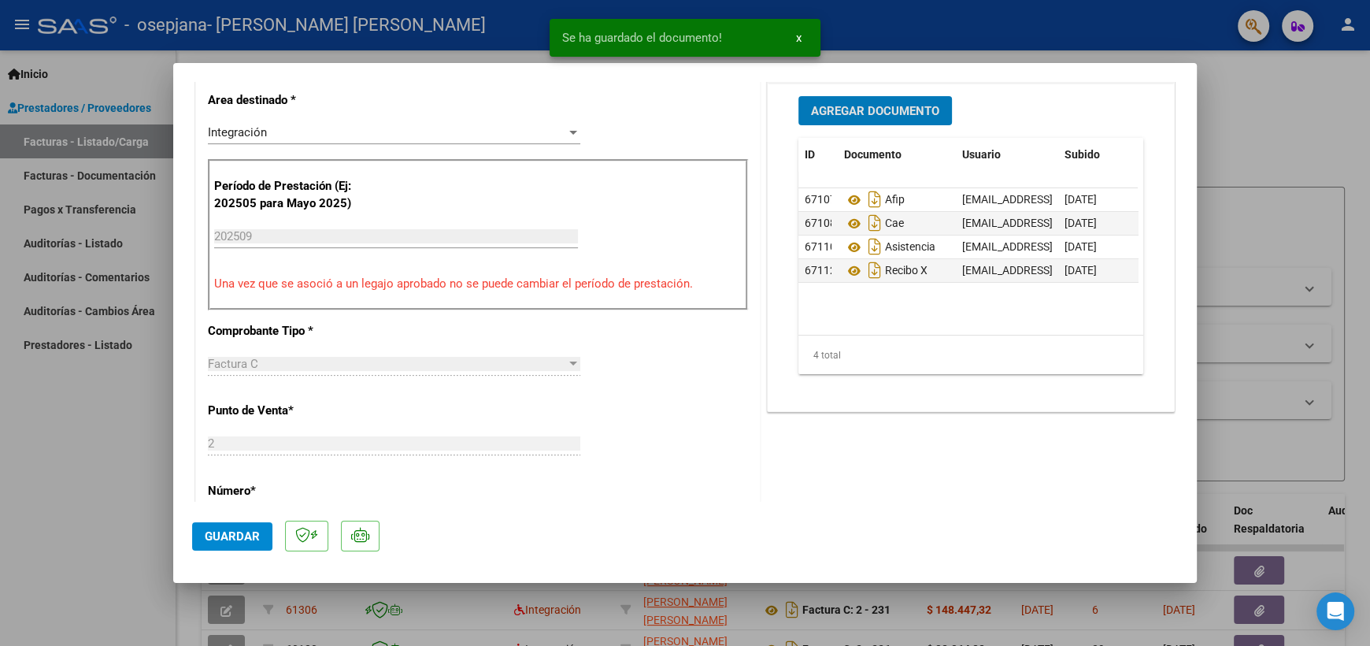
click at [232, 536] on span "Guardar" at bounding box center [232, 536] width 55 height 14
